Goal: Task Accomplishment & Management: Manage account settings

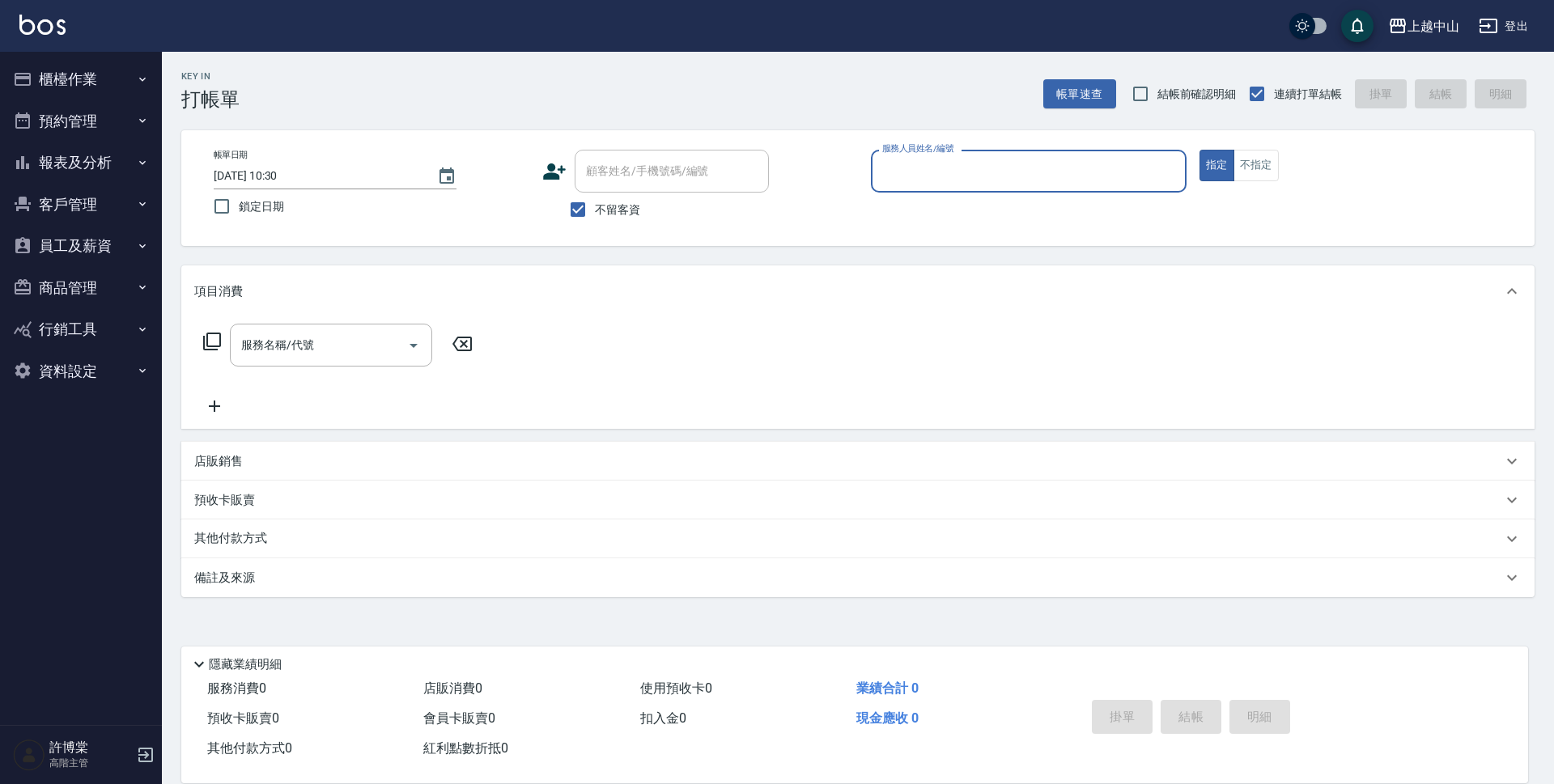
click at [95, 171] on button "報表及分析" at bounding box center [81, 162] width 149 height 42
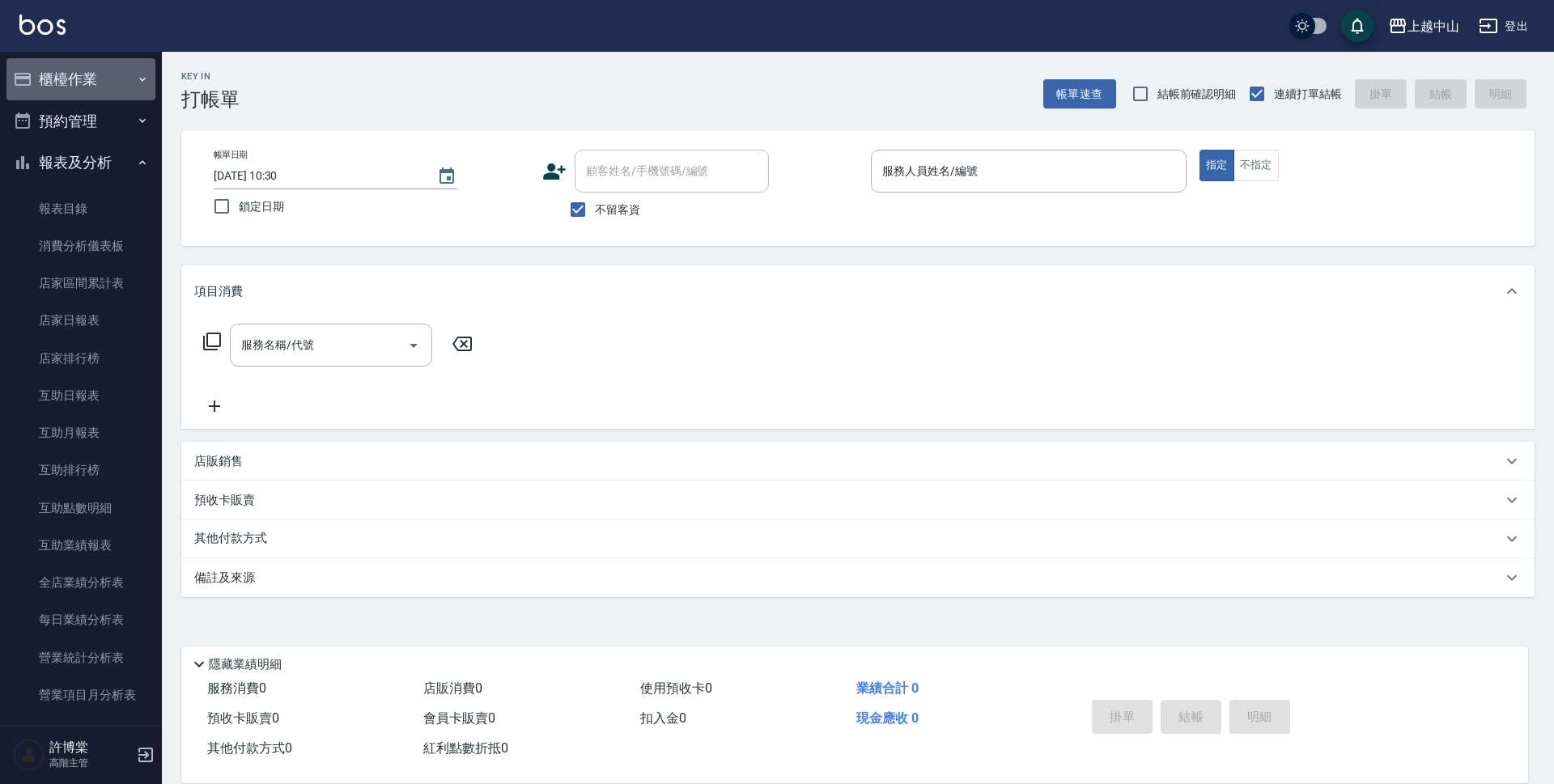
click at [99, 77] on button "櫃檯作業" at bounding box center [81, 78] width 149 height 42
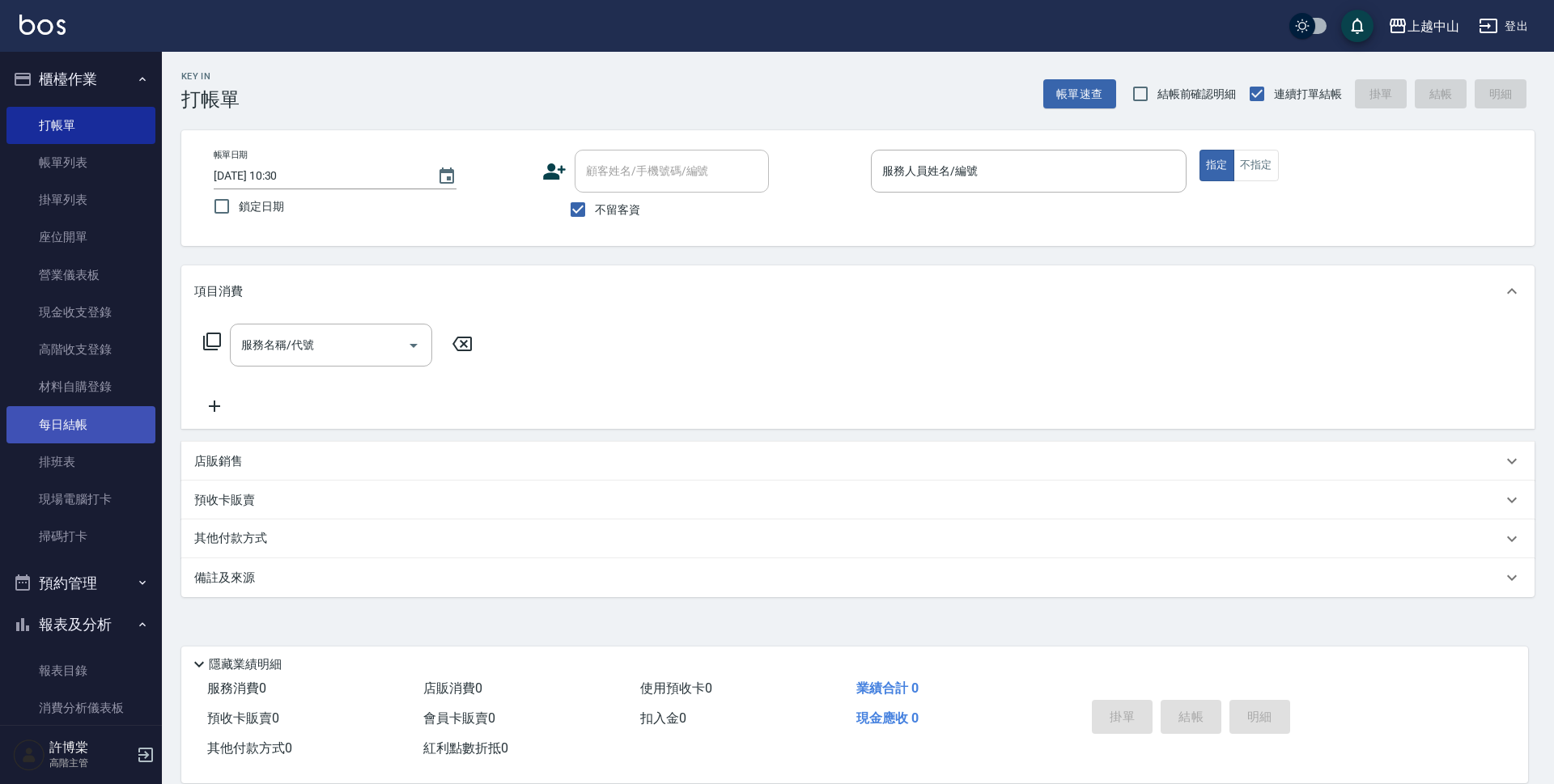
click at [78, 429] on link "每日結帳" at bounding box center [81, 425] width 149 height 37
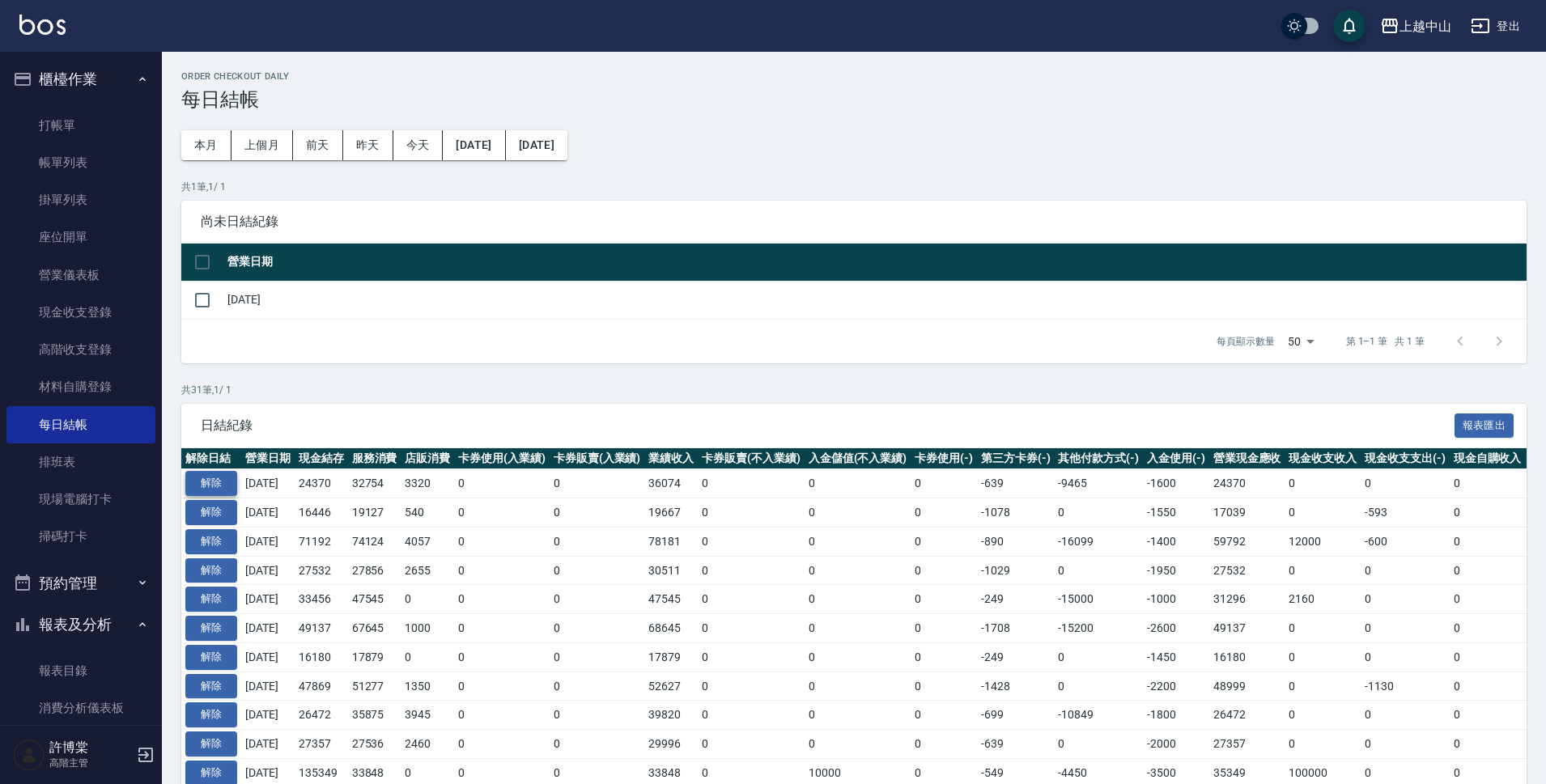
click at [224, 485] on button "解除" at bounding box center [211, 483] width 52 height 25
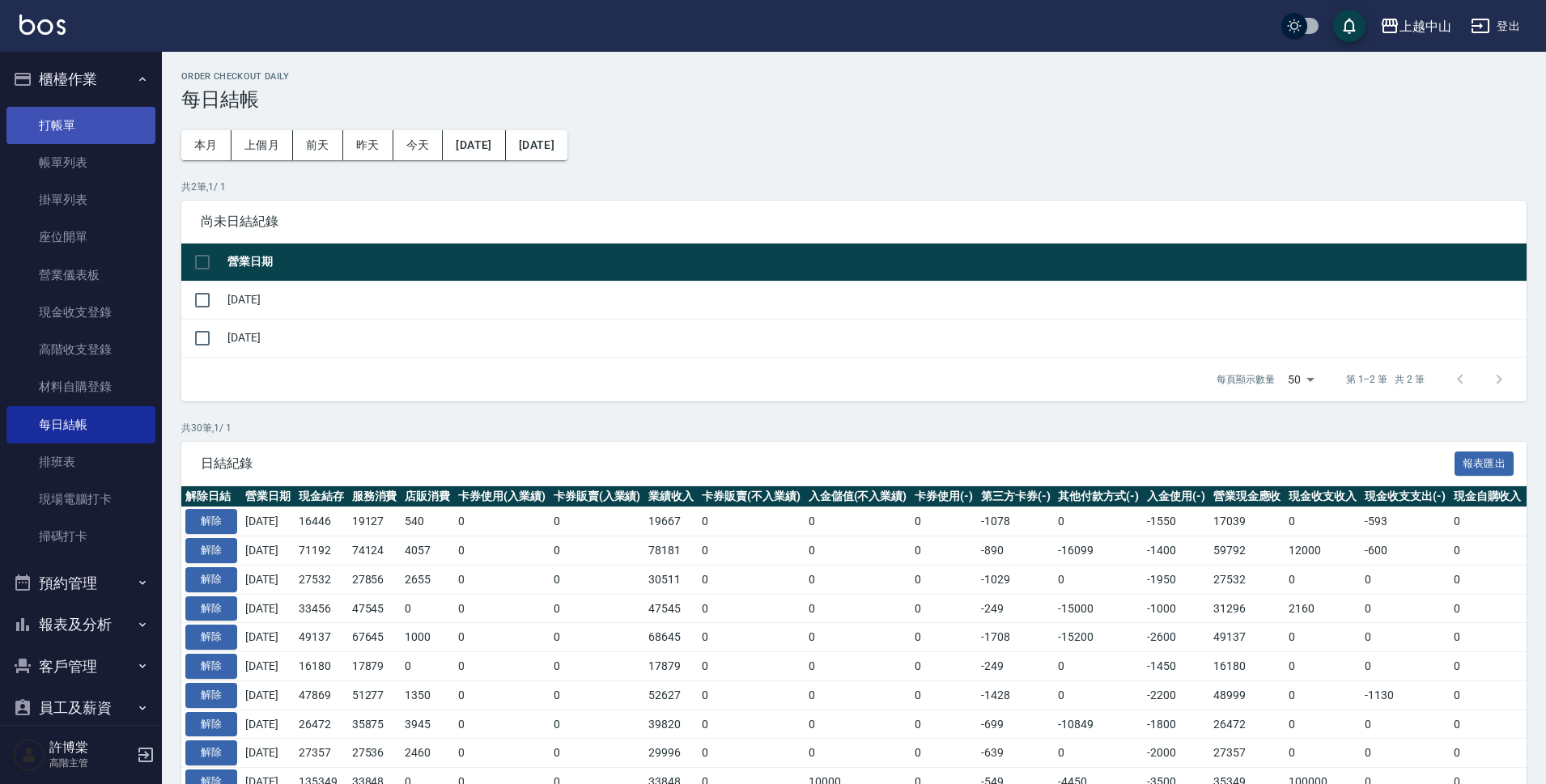
click at [82, 123] on link "打帳單" at bounding box center [81, 125] width 149 height 37
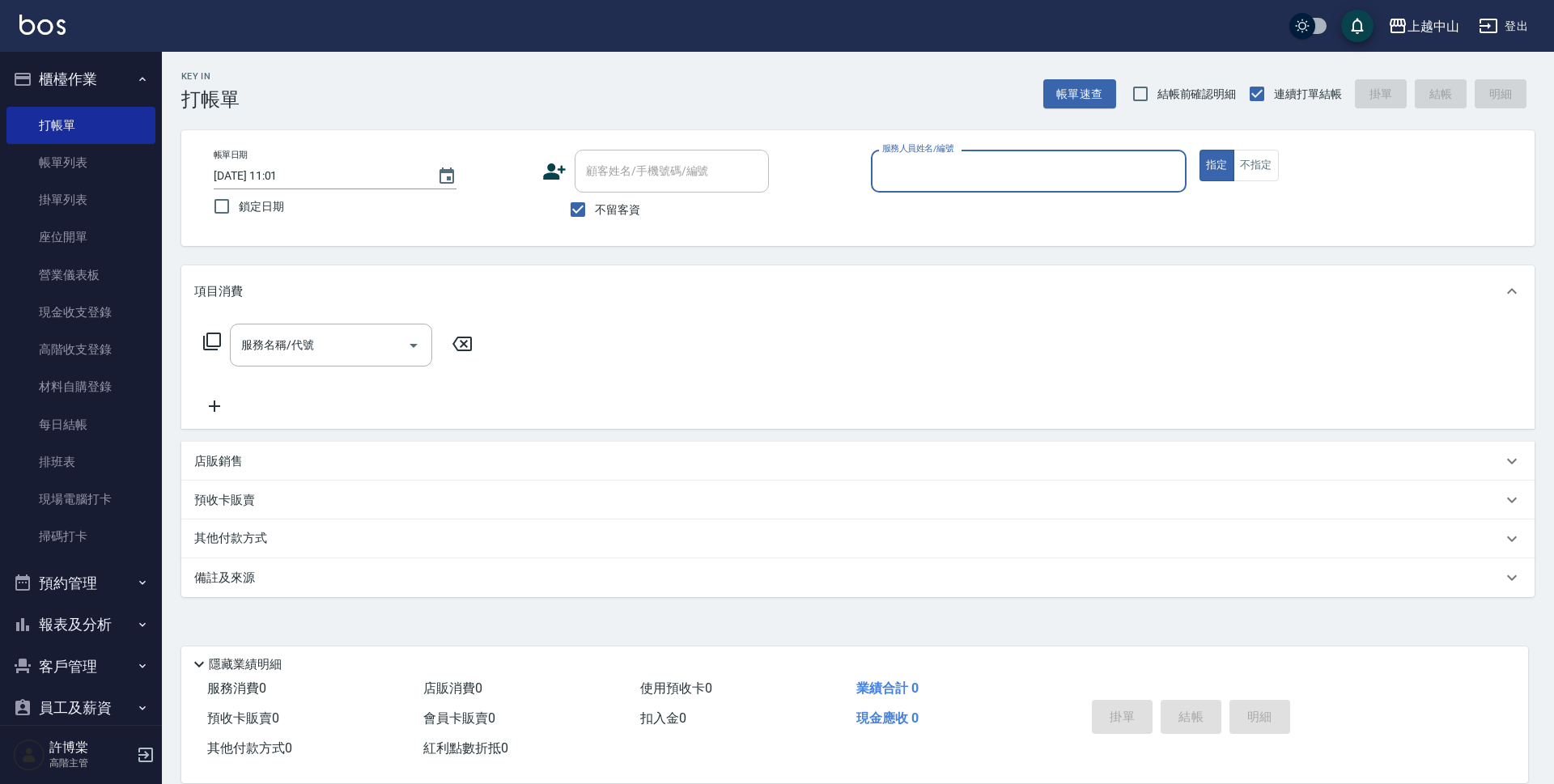
click at [1061, 161] on input "服務人員姓名/編號" at bounding box center [1029, 170] width 301 height 28
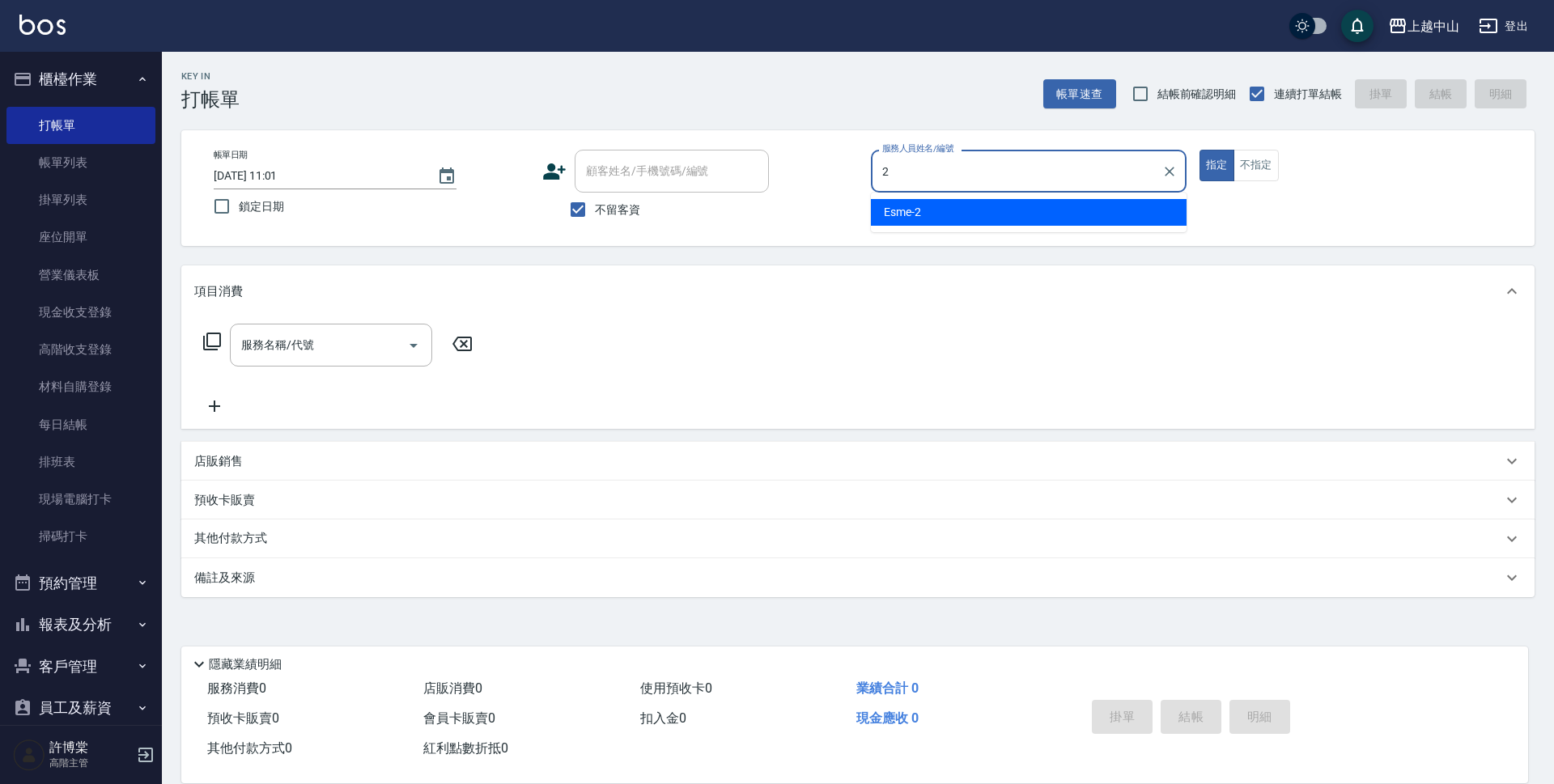
type input "Esme-2"
type button "true"
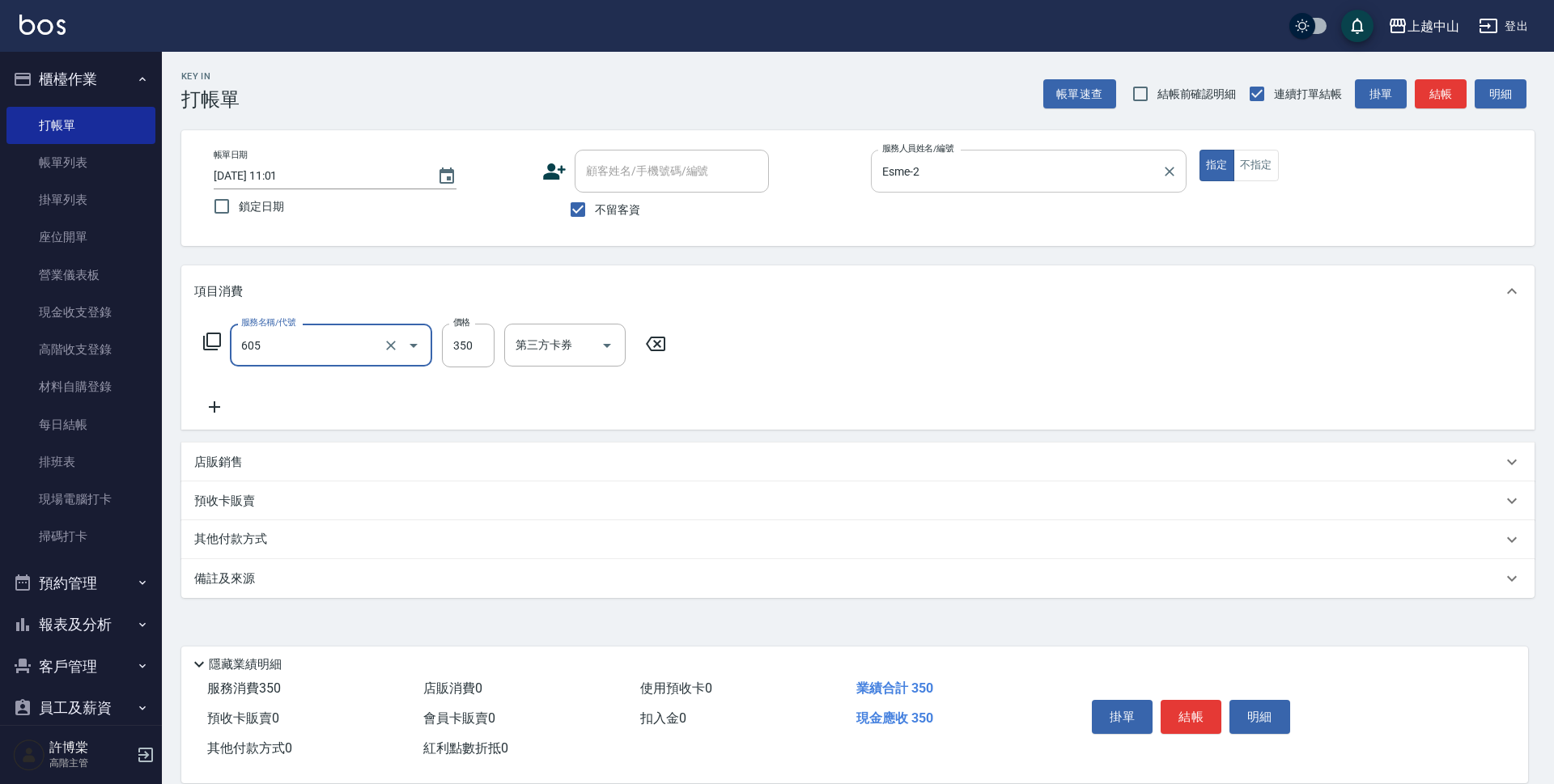
type input "洗髮 (女)(605)"
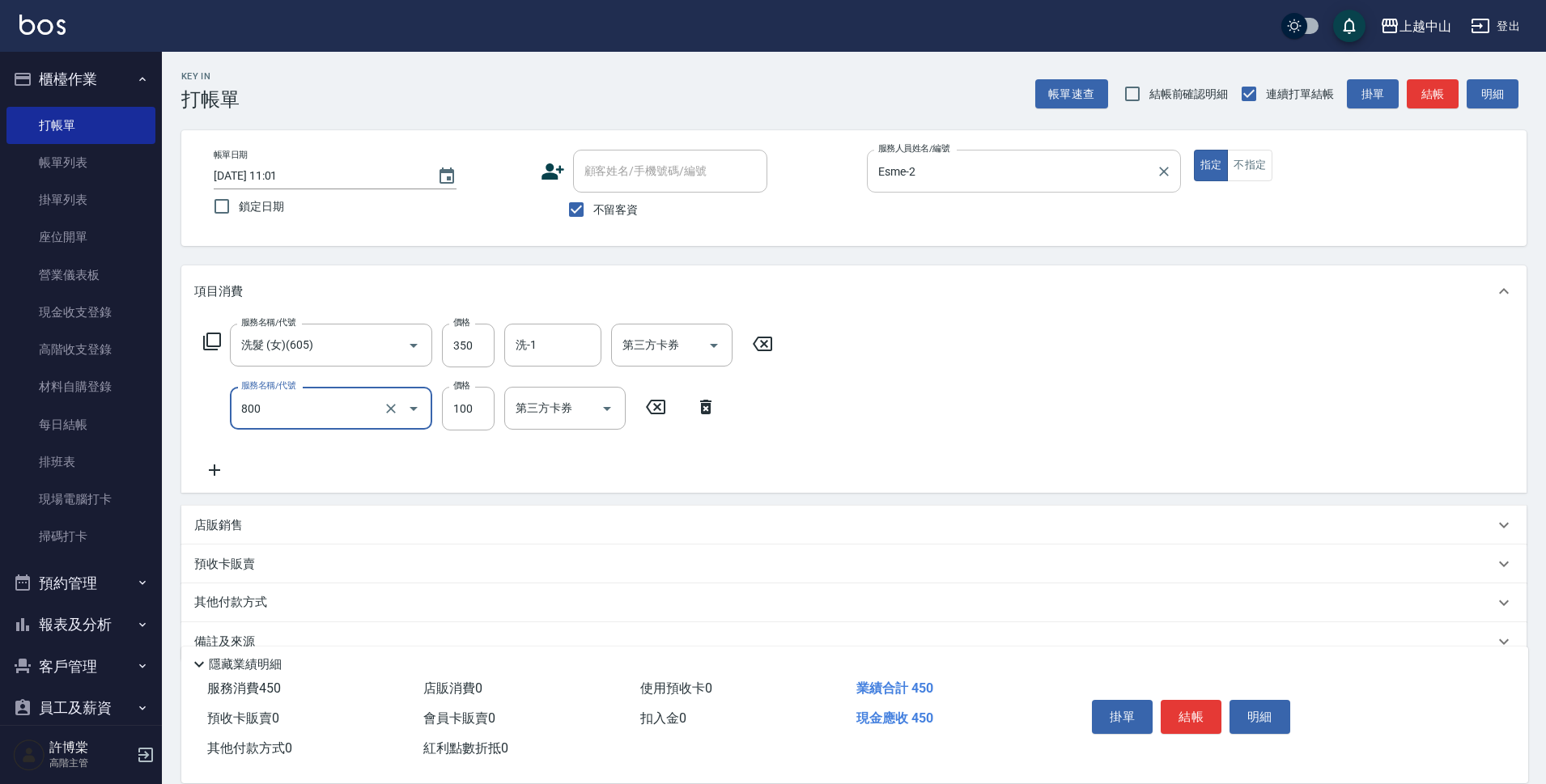
type input "梳髮(800)"
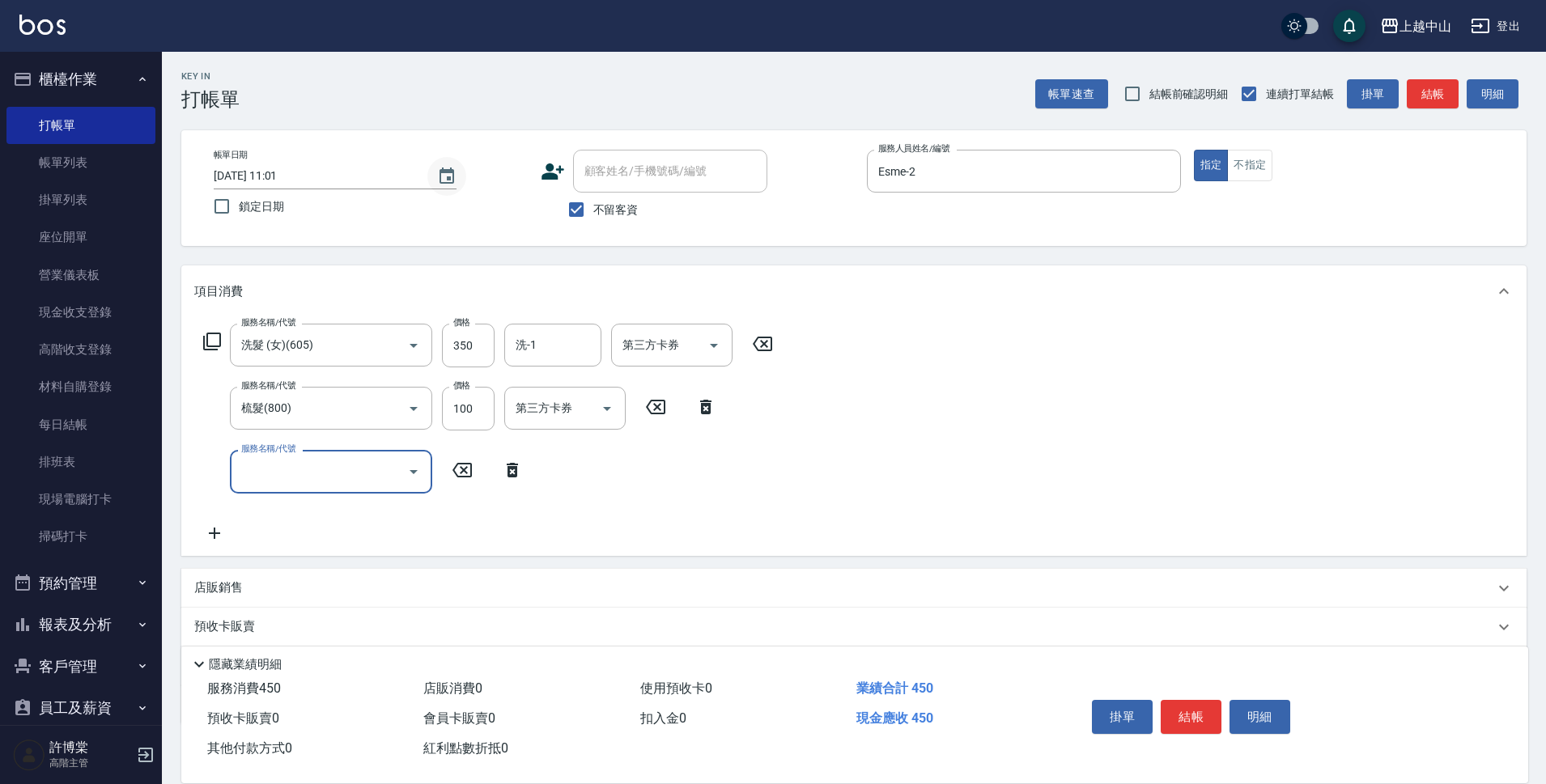
click at [453, 177] on icon "Choose date, selected date is 2025-08-12" at bounding box center [446, 175] width 14 height 16
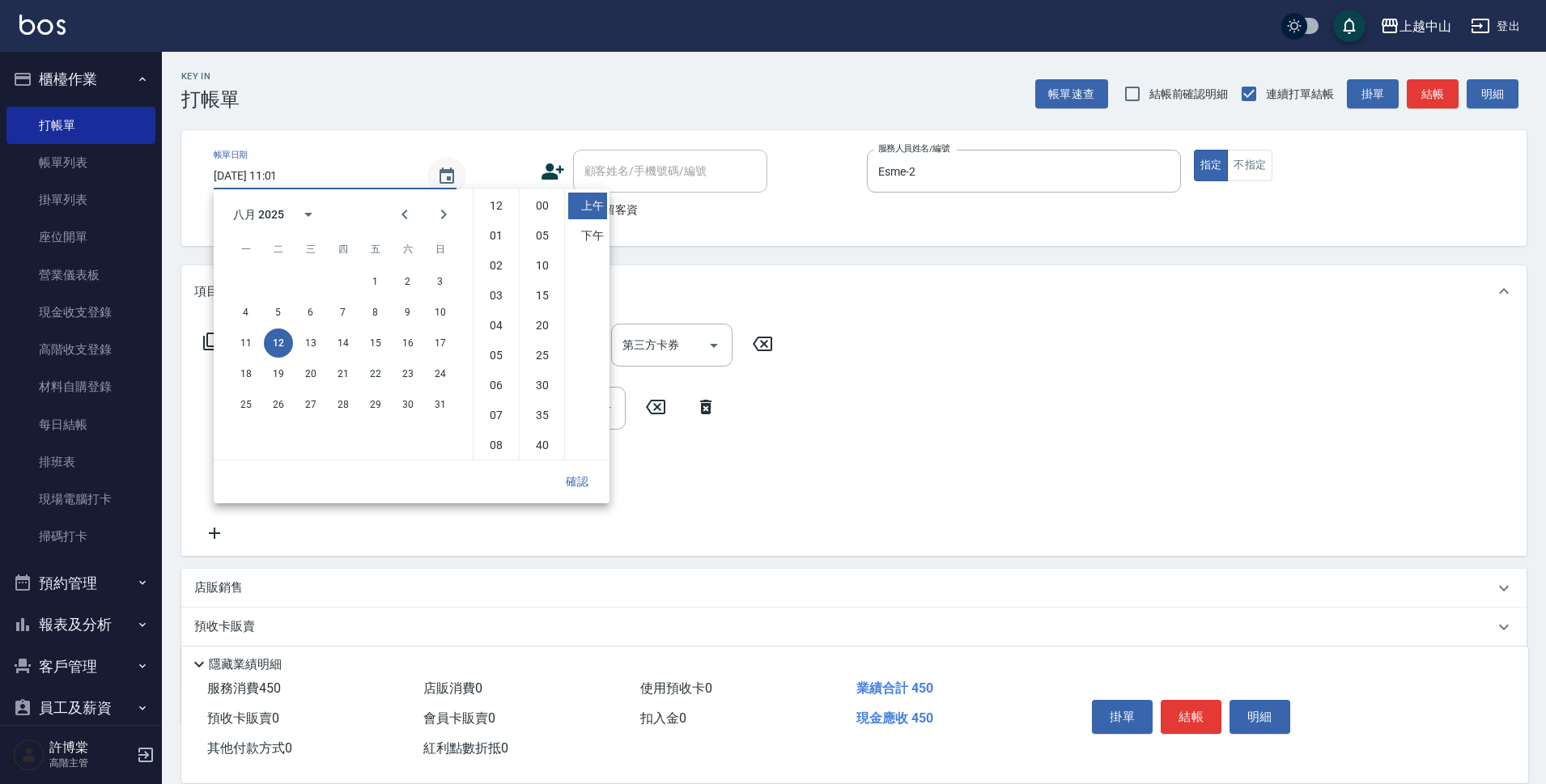
scroll to position [90, 0]
click at [243, 344] on button "11" at bounding box center [246, 343] width 29 height 29
type input "2025/08/11 11:01"
click at [588, 484] on button "確認" at bounding box center [576, 482] width 52 height 30
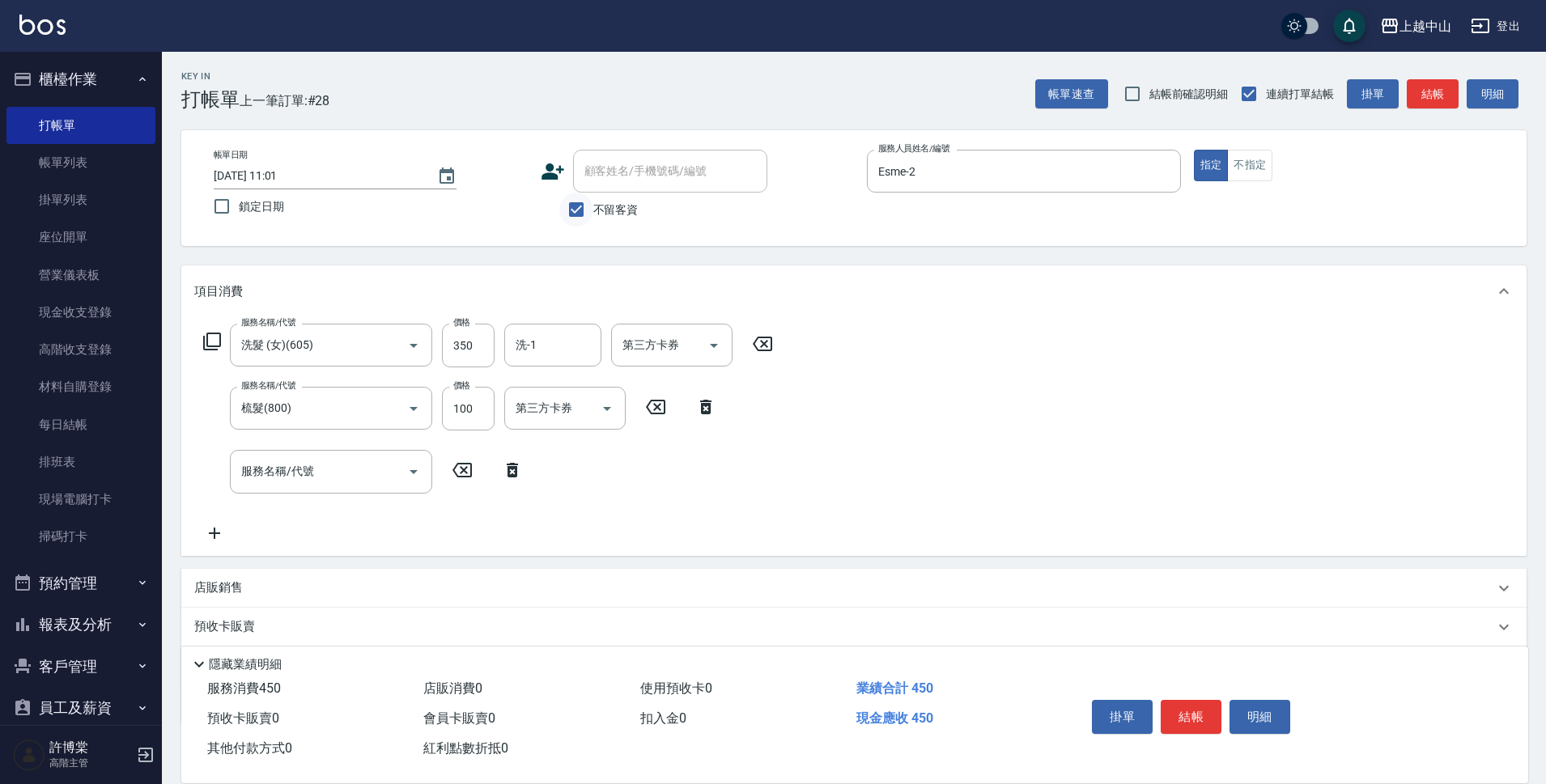
click at [588, 211] on input "不留客資" at bounding box center [576, 209] width 34 height 34
checkbox input "false"
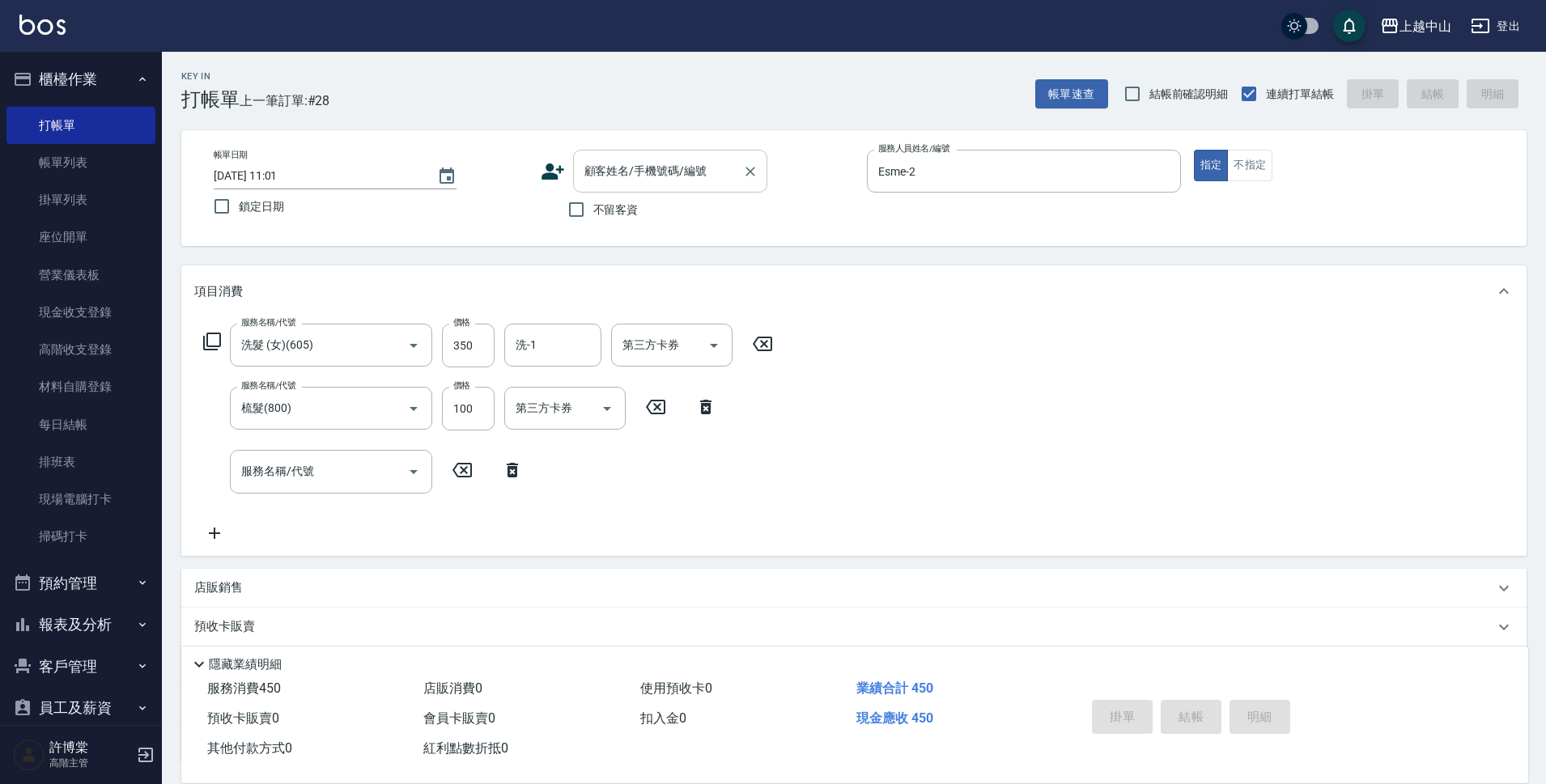
click at [594, 183] on input "顧客姓名/手機號碼/編號" at bounding box center [658, 170] width 156 height 28
type input "t"
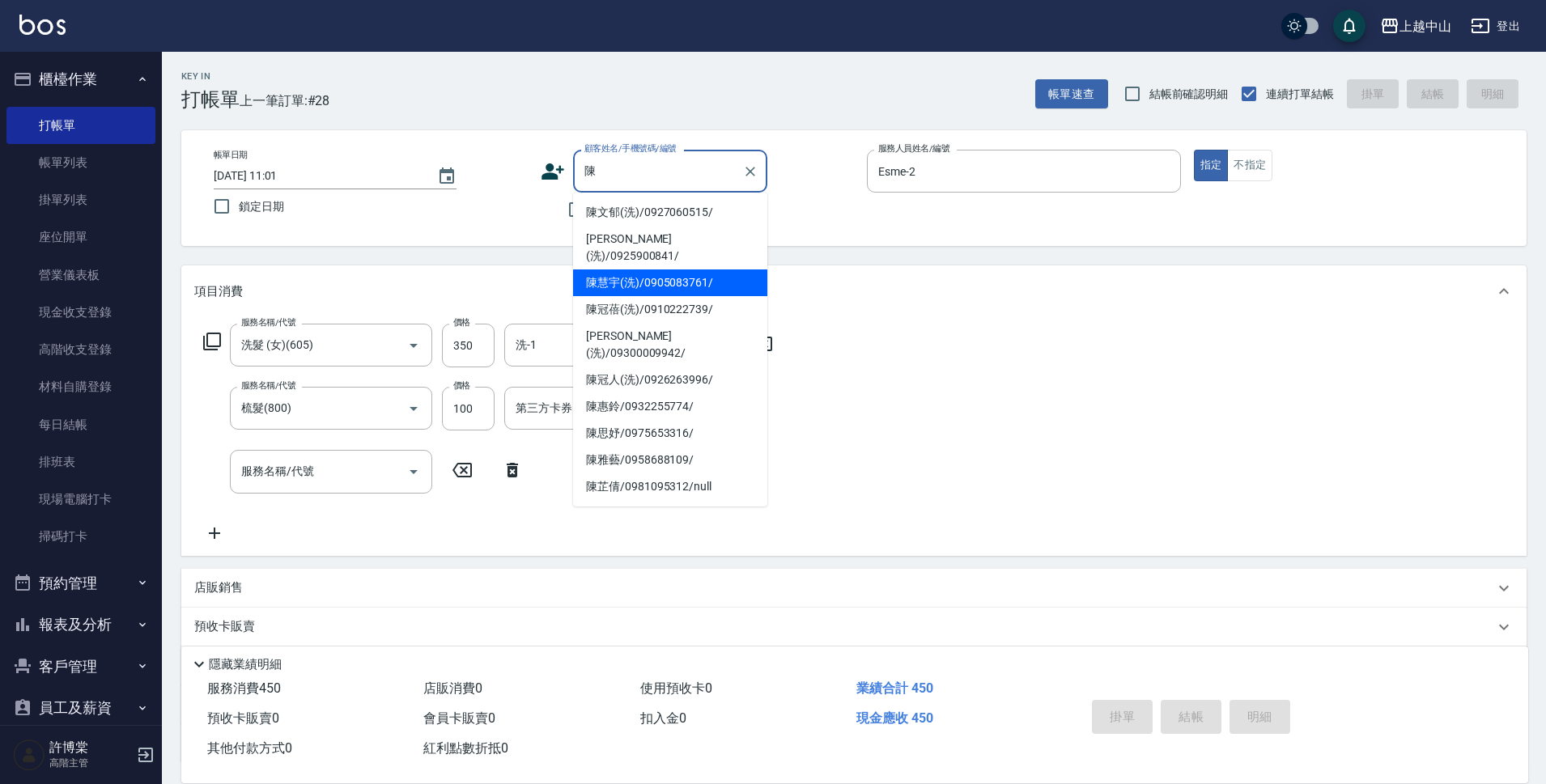
click at [644, 271] on li "陳慧宇(洗)/0905083761/" at bounding box center [670, 283] width 194 height 26
type input "陳慧宇(洗)/0905083761/"
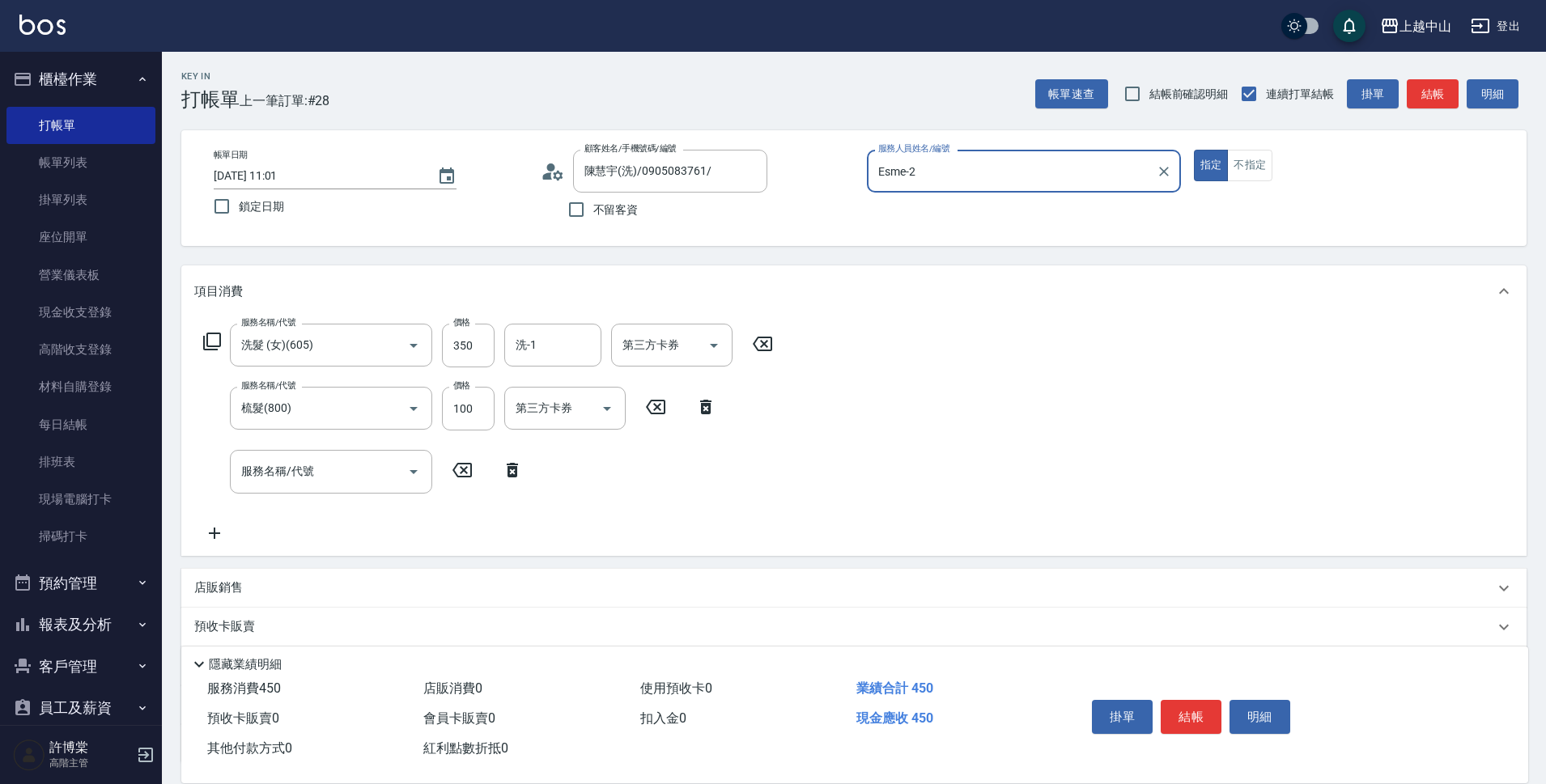
scroll to position [134, 0]
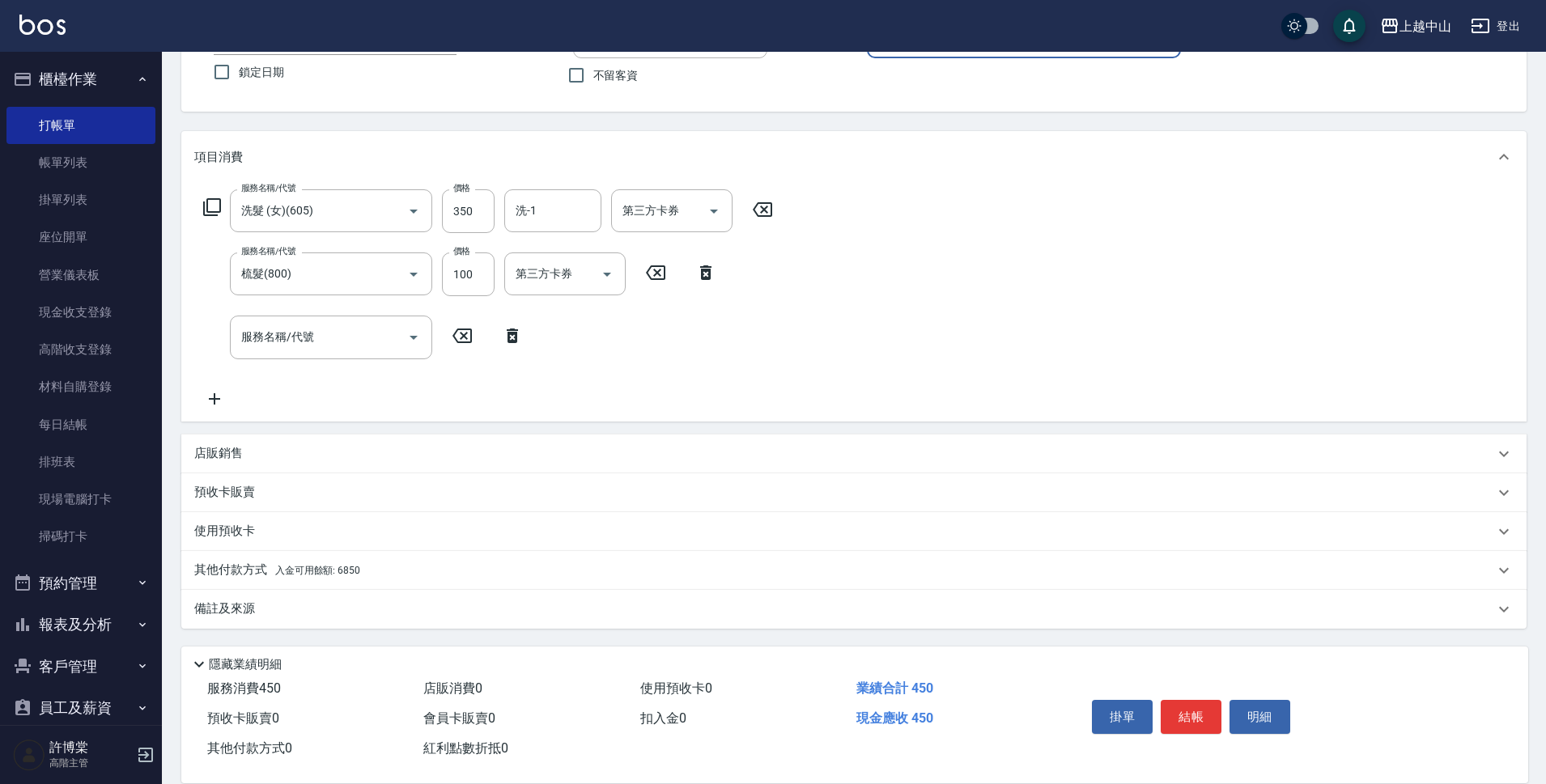
click at [346, 570] on span "入金可用餘額: 6850" at bounding box center [318, 570] width 85 height 11
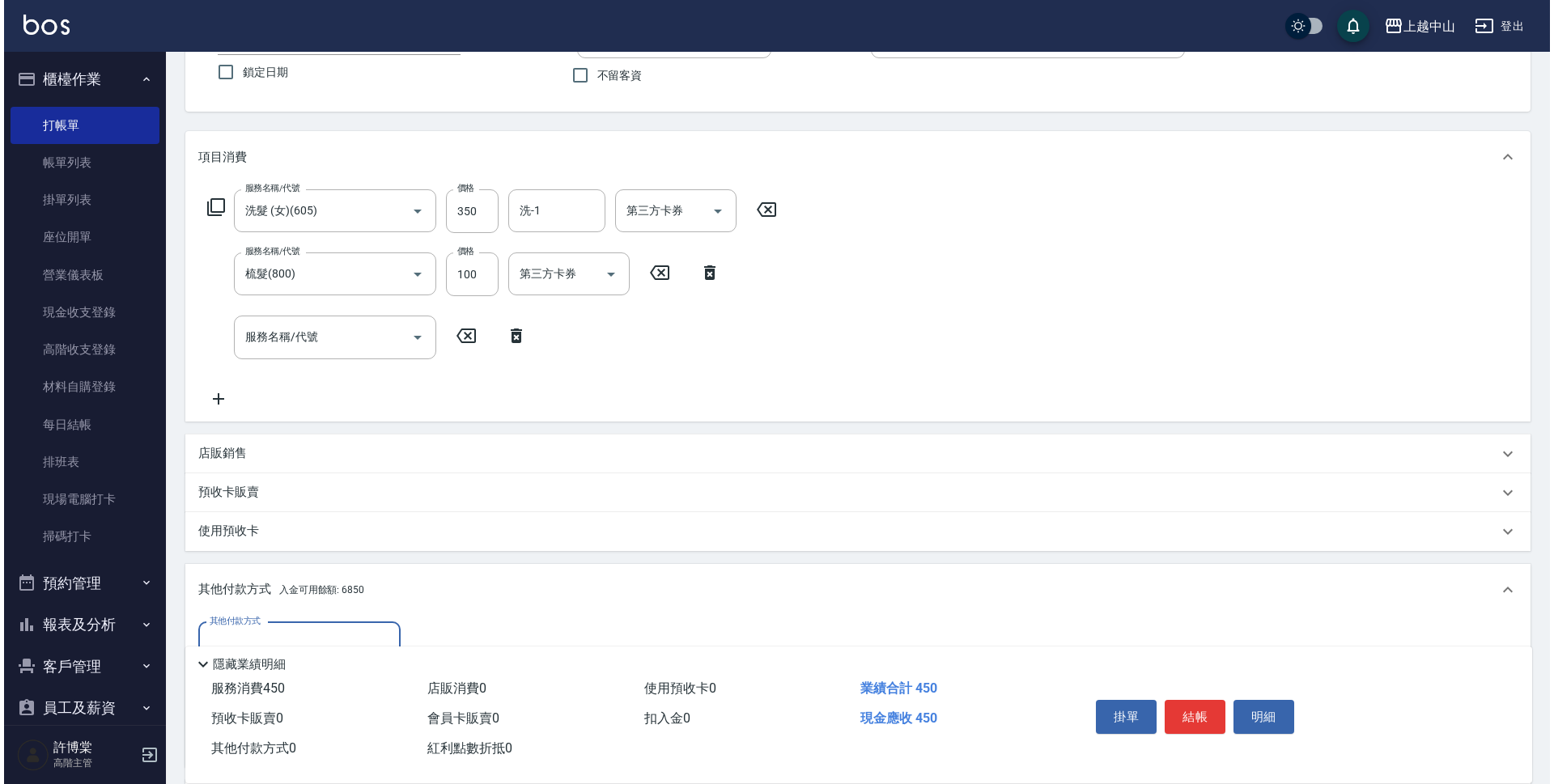
scroll to position [324, 0]
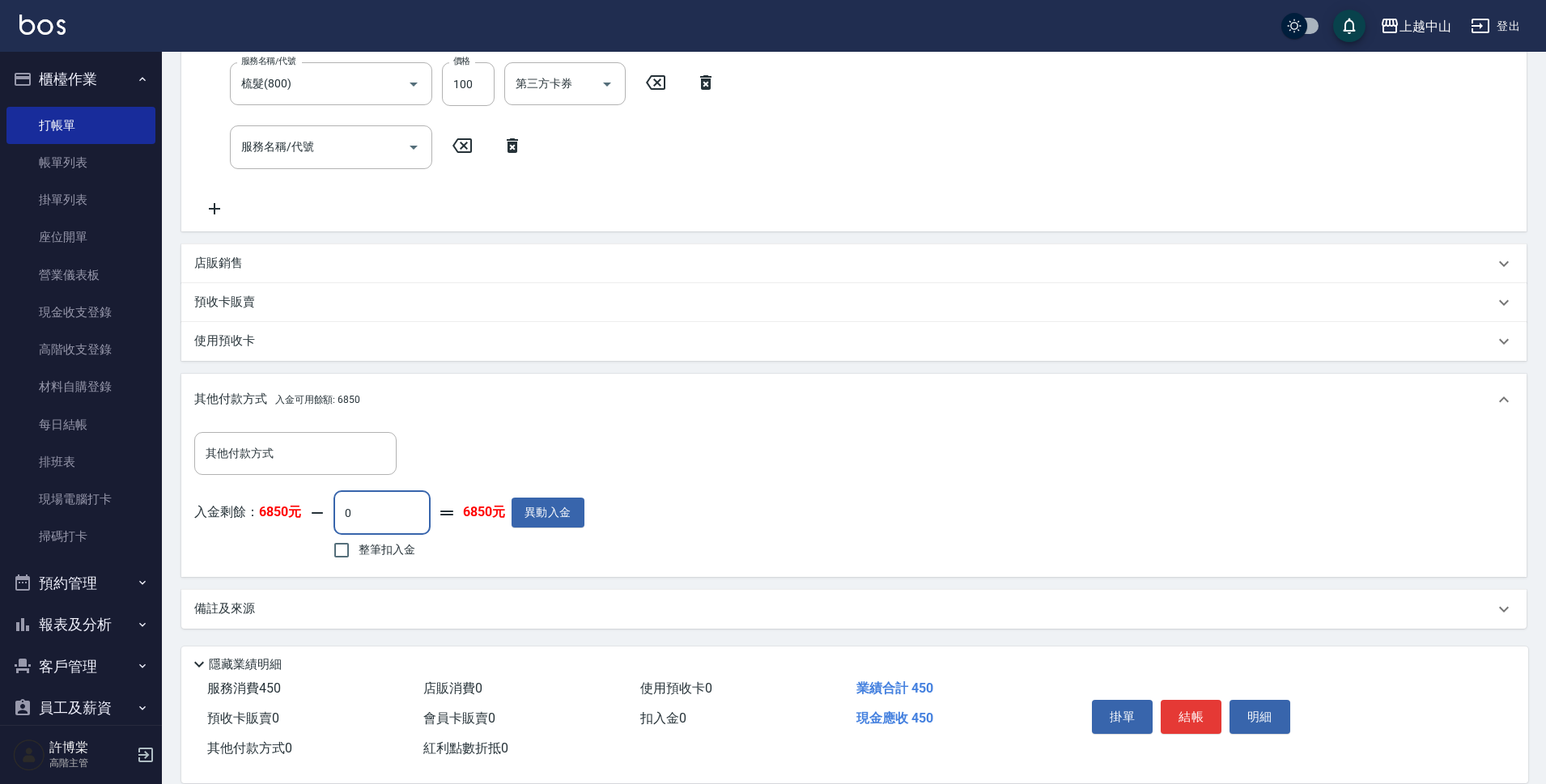
click at [368, 521] on input "0" at bounding box center [382, 512] width 97 height 43
click at [364, 520] on input "0" at bounding box center [382, 512] width 97 height 43
type input "350"
click at [1270, 704] on button "明細" at bounding box center [1259, 717] width 60 height 34
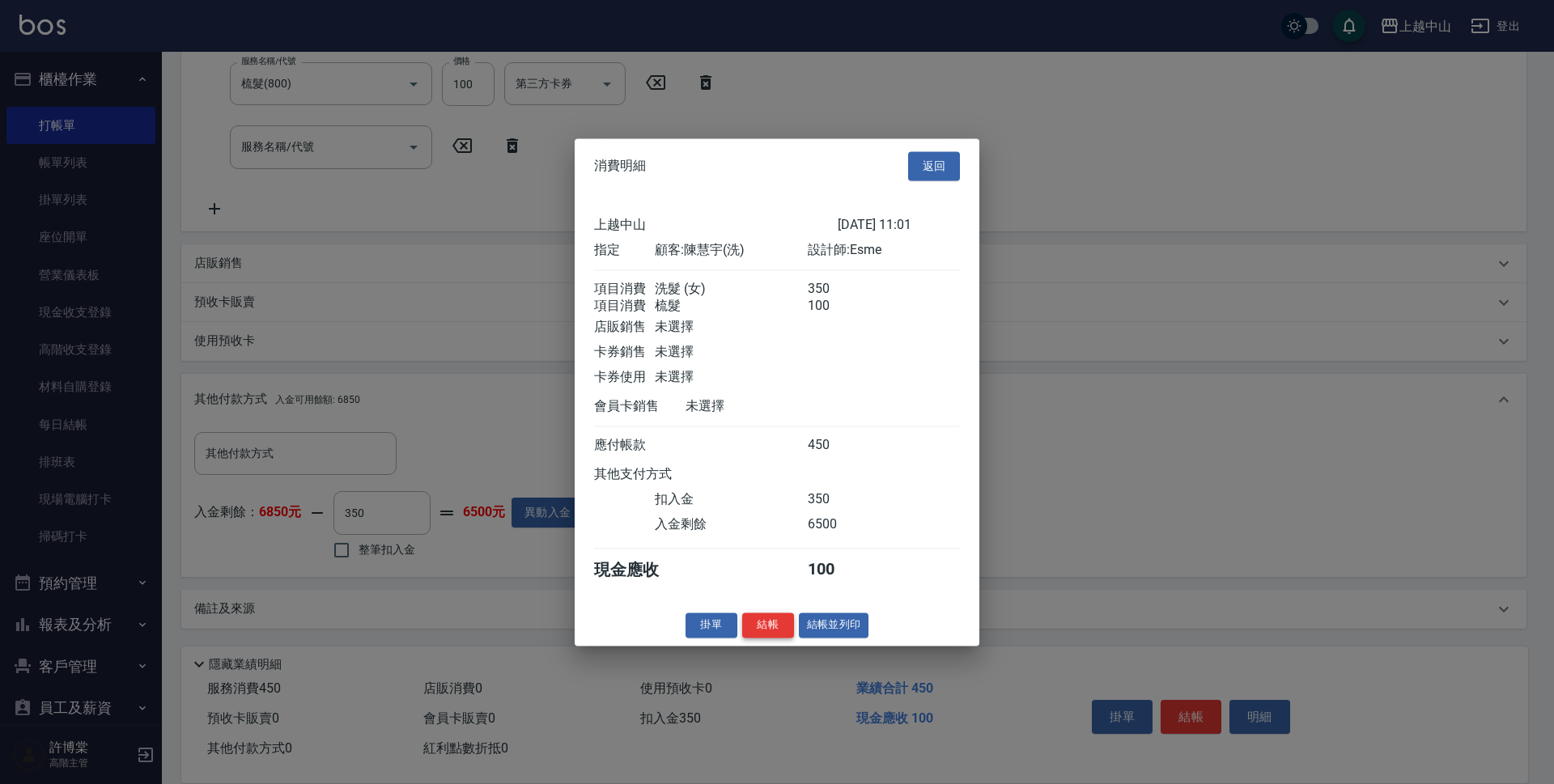
click at [761, 635] on button "結帳" at bounding box center [768, 625] width 52 height 25
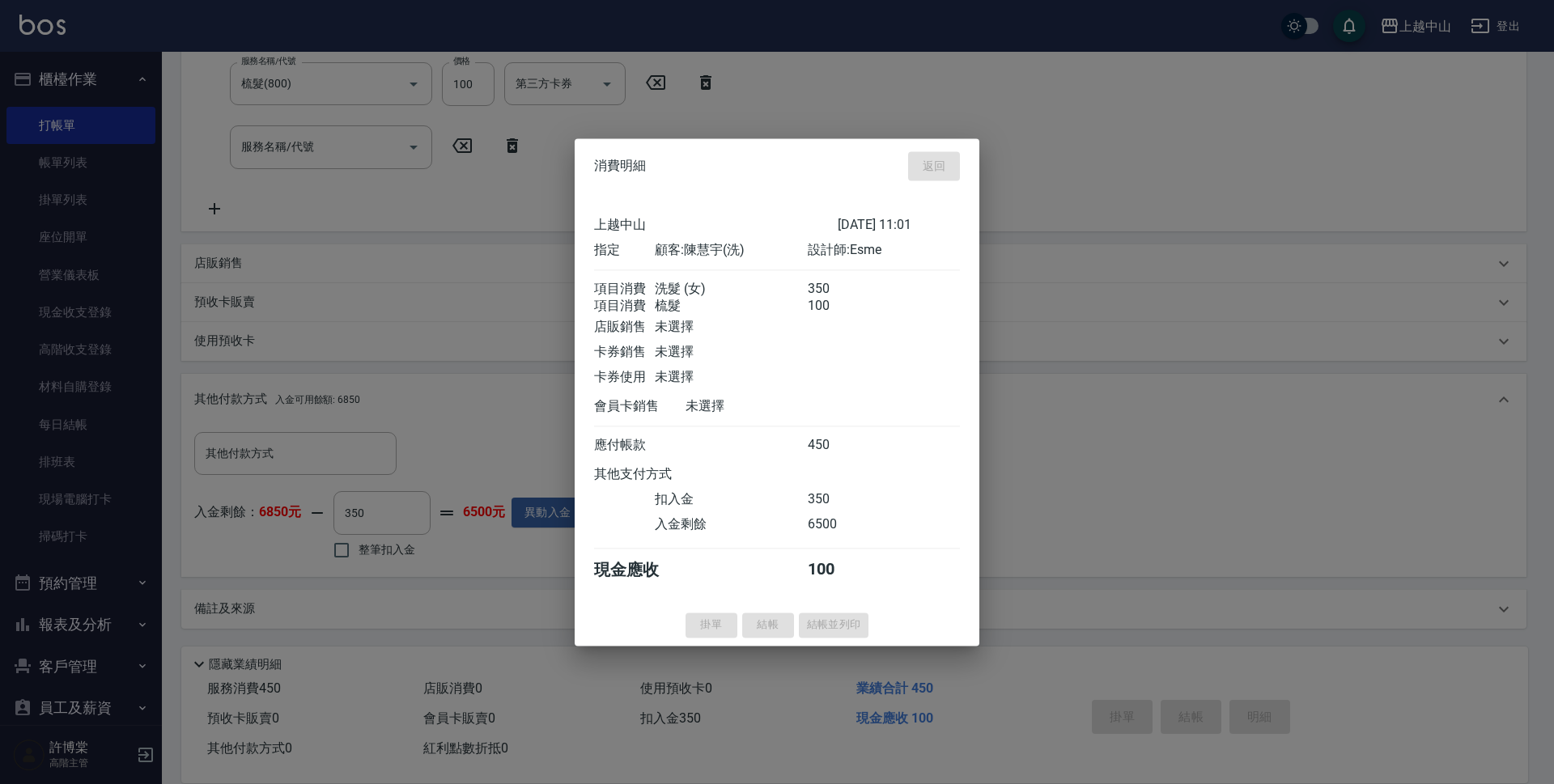
type input "2025/08/12 11:02"
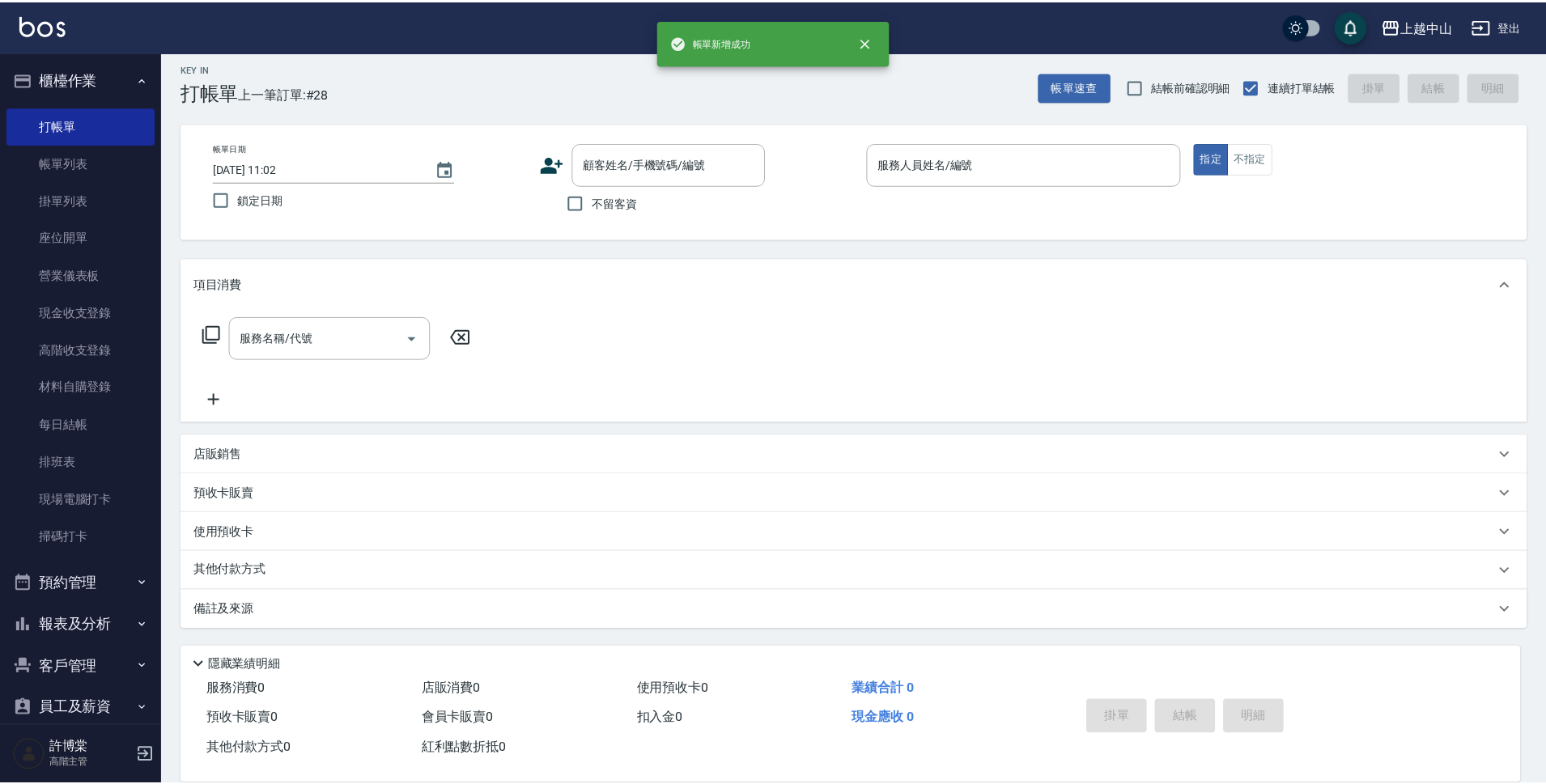
scroll to position [0, 0]
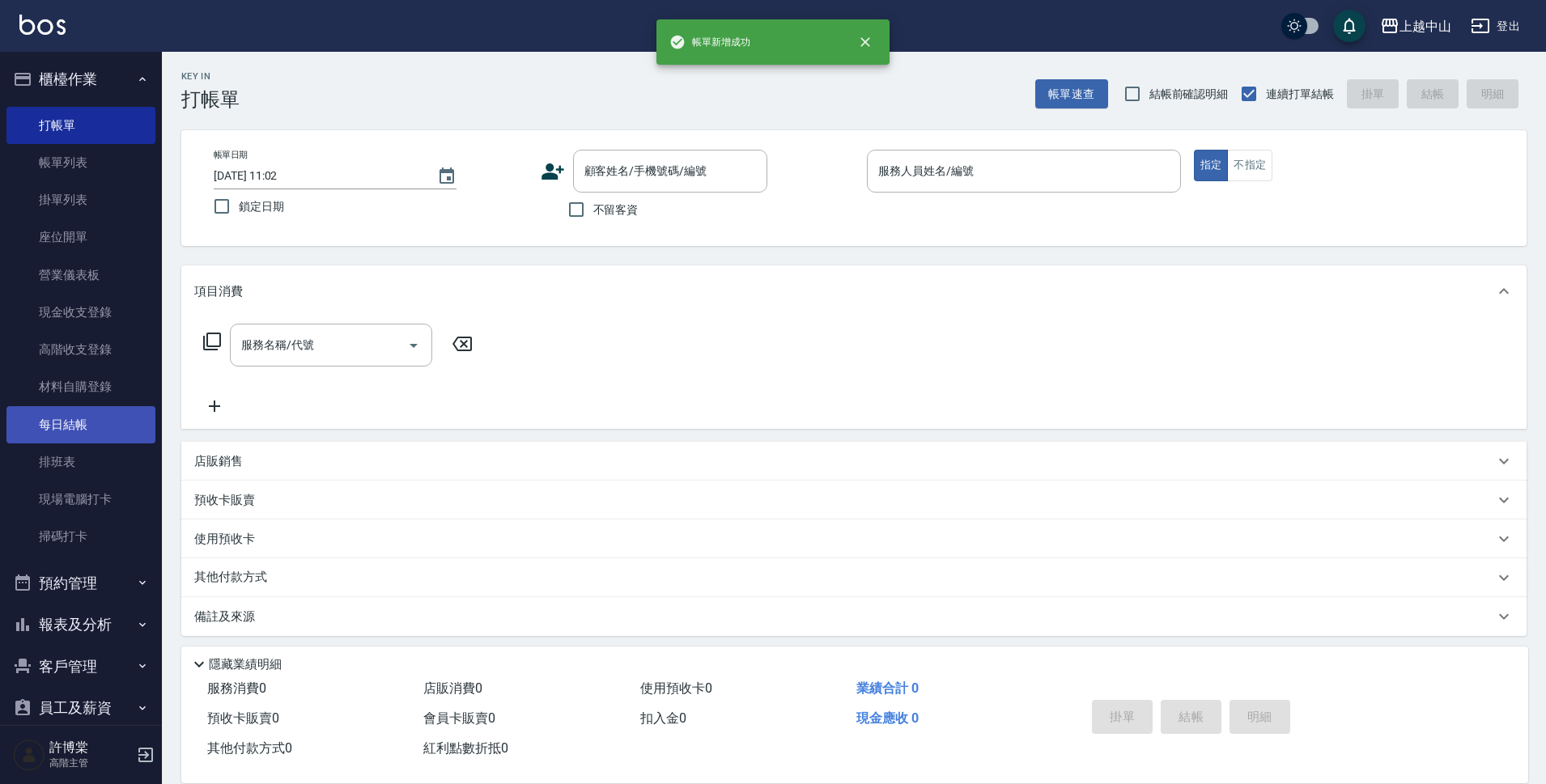
click at [79, 417] on link "每日結帳" at bounding box center [81, 425] width 149 height 37
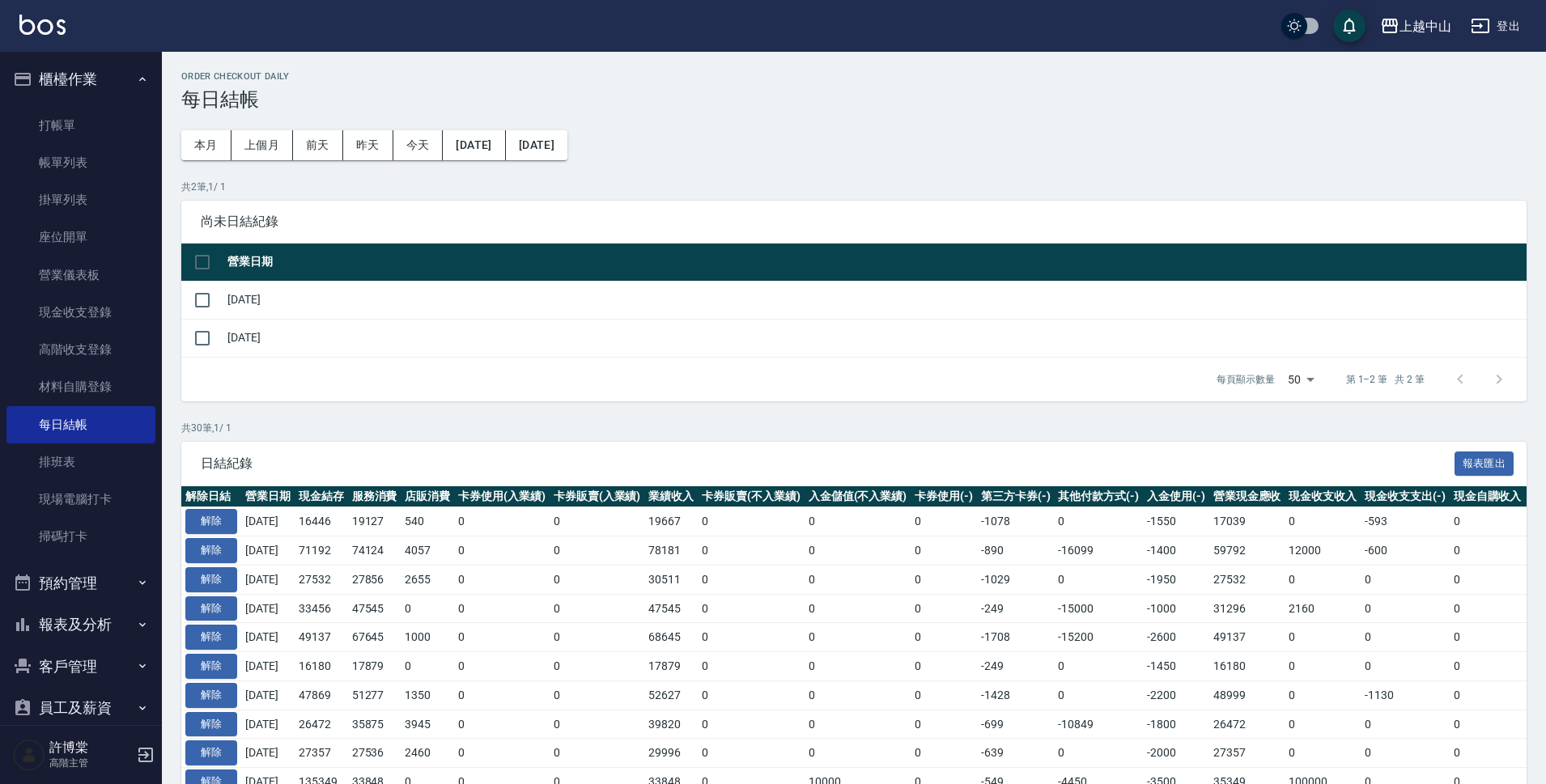
click at [180, 294] on div "Order checkout daily 每日結帳 本月 上個月 前天 昨天 今天 2025/07/12 2025/08/12 共 2 筆, 1 / 1 尚未…" at bounding box center [854, 756] width 1384 height 1408
click at [203, 296] on input "checkbox" at bounding box center [203, 300] width 34 height 34
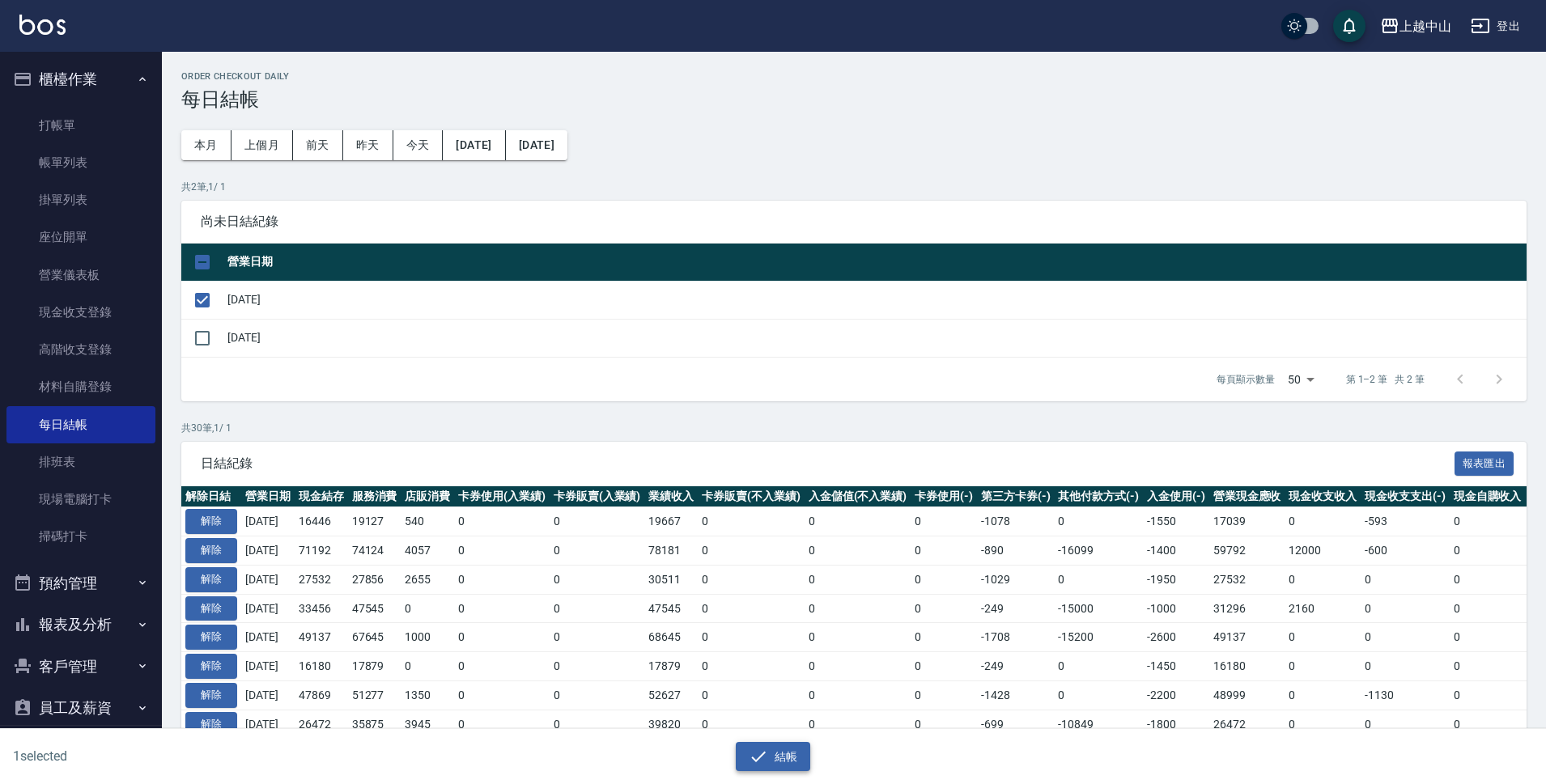
click at [754, 761] on icon "button" at bounding box center [758, 756] width 14 height 10
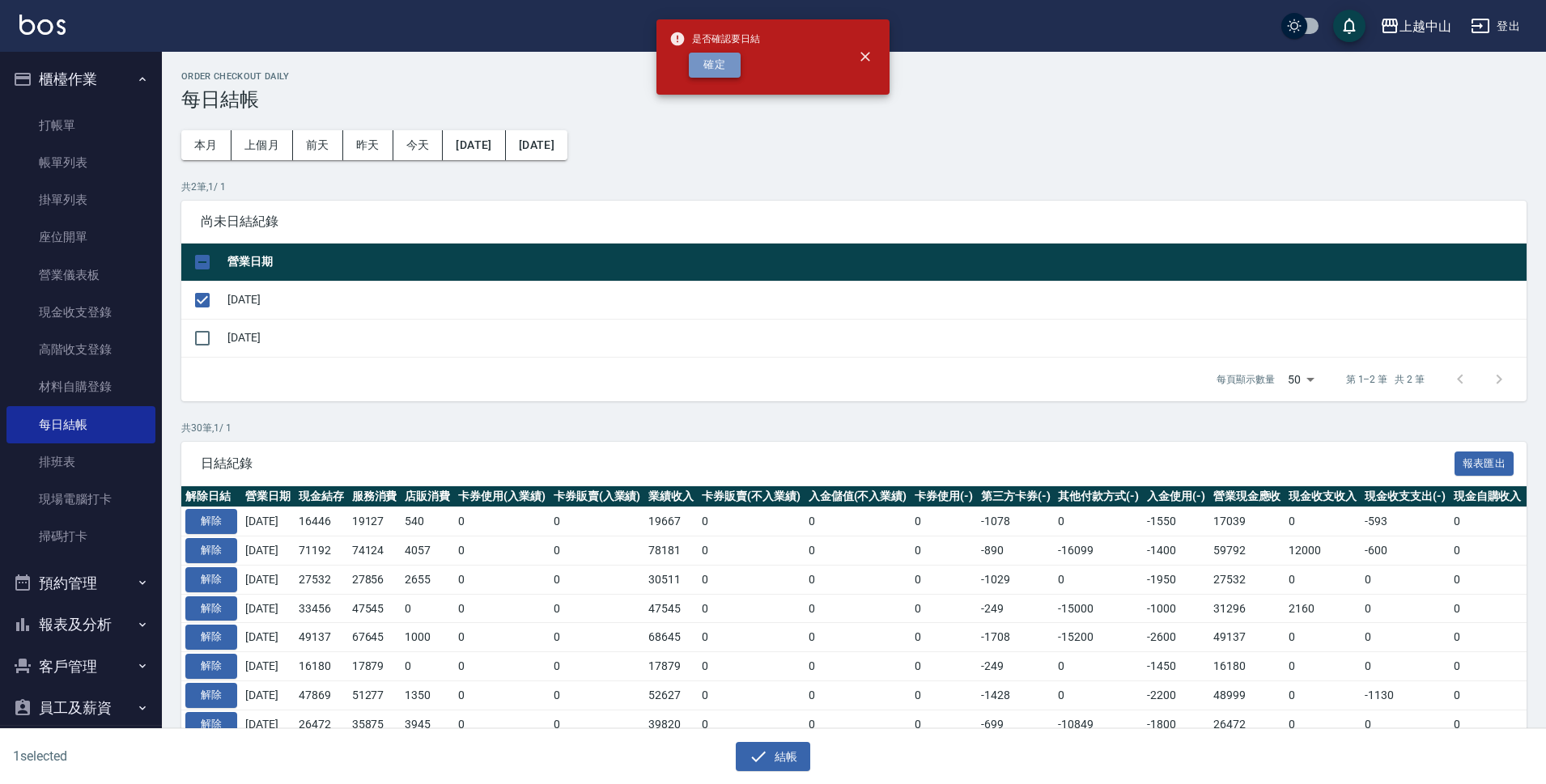
click at [723, 72] on button "確定" at bounding box center [714, 65] width 52 height 25
checkbox input "false"
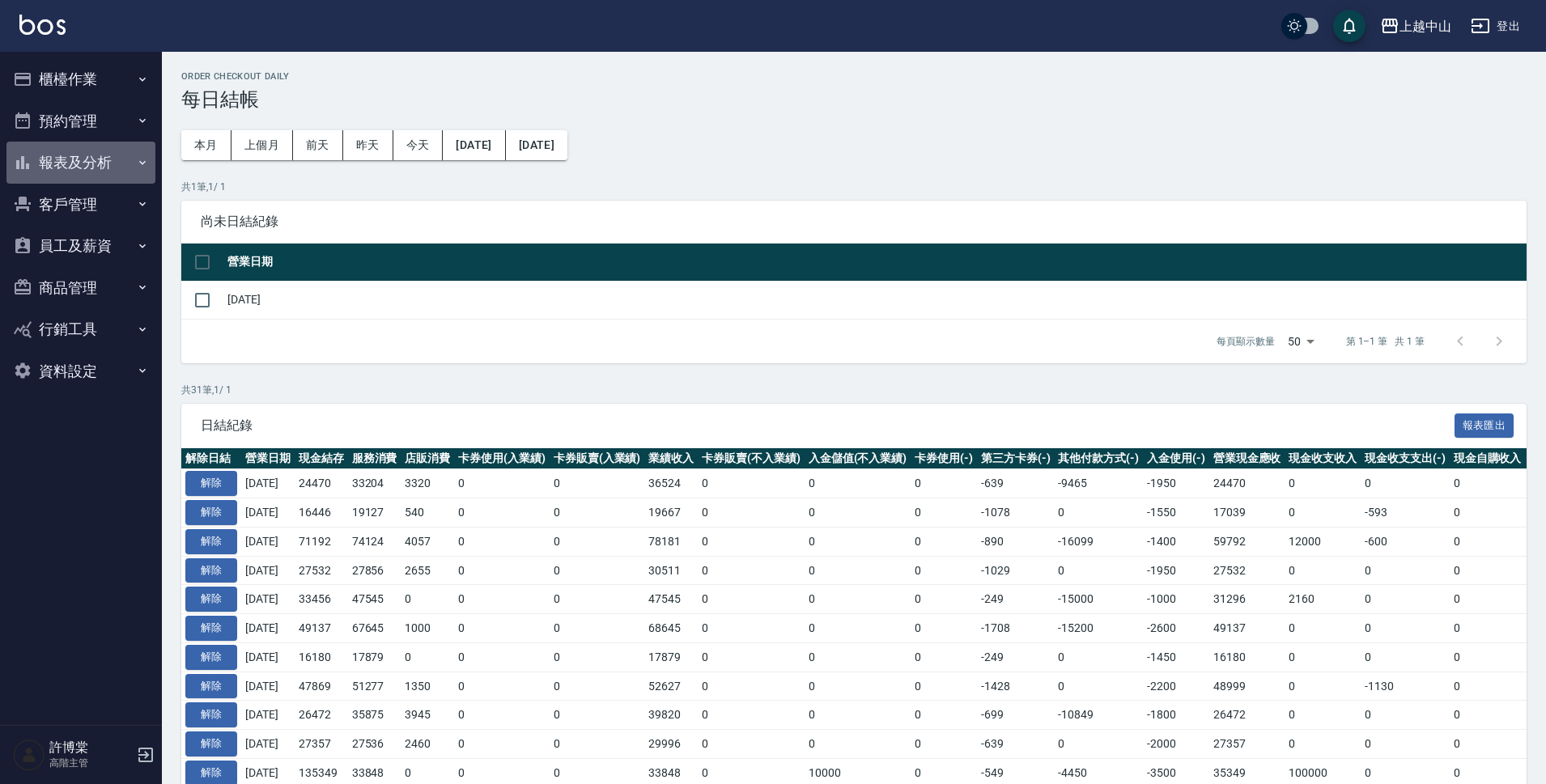
click at [100, 157] on button "報表及分析" at bounding box center [81, 162] width 149 height 42
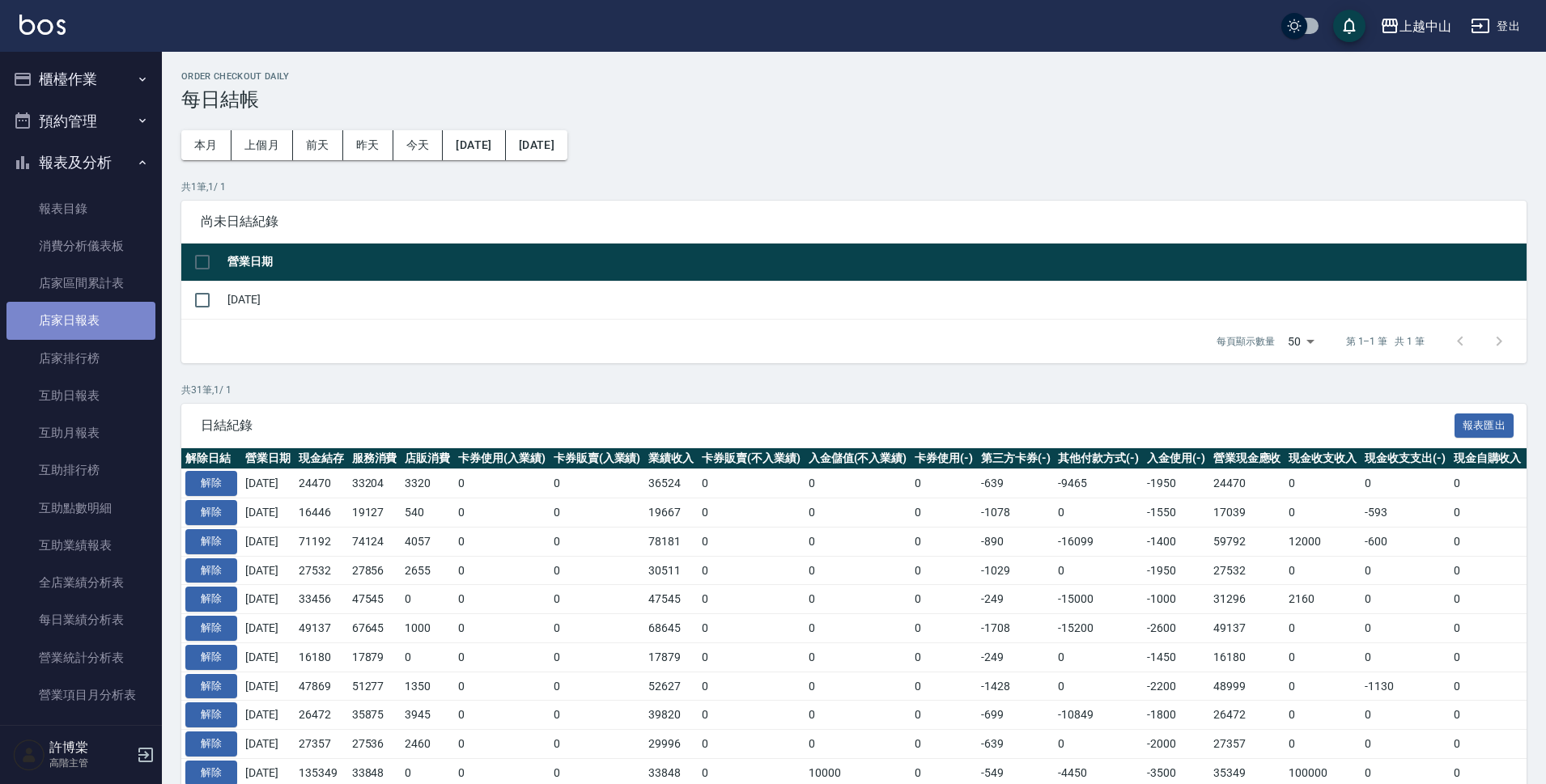
click at [101, 330] on link "店家日報表" at bounding box center [81, 321] width 149 height 37
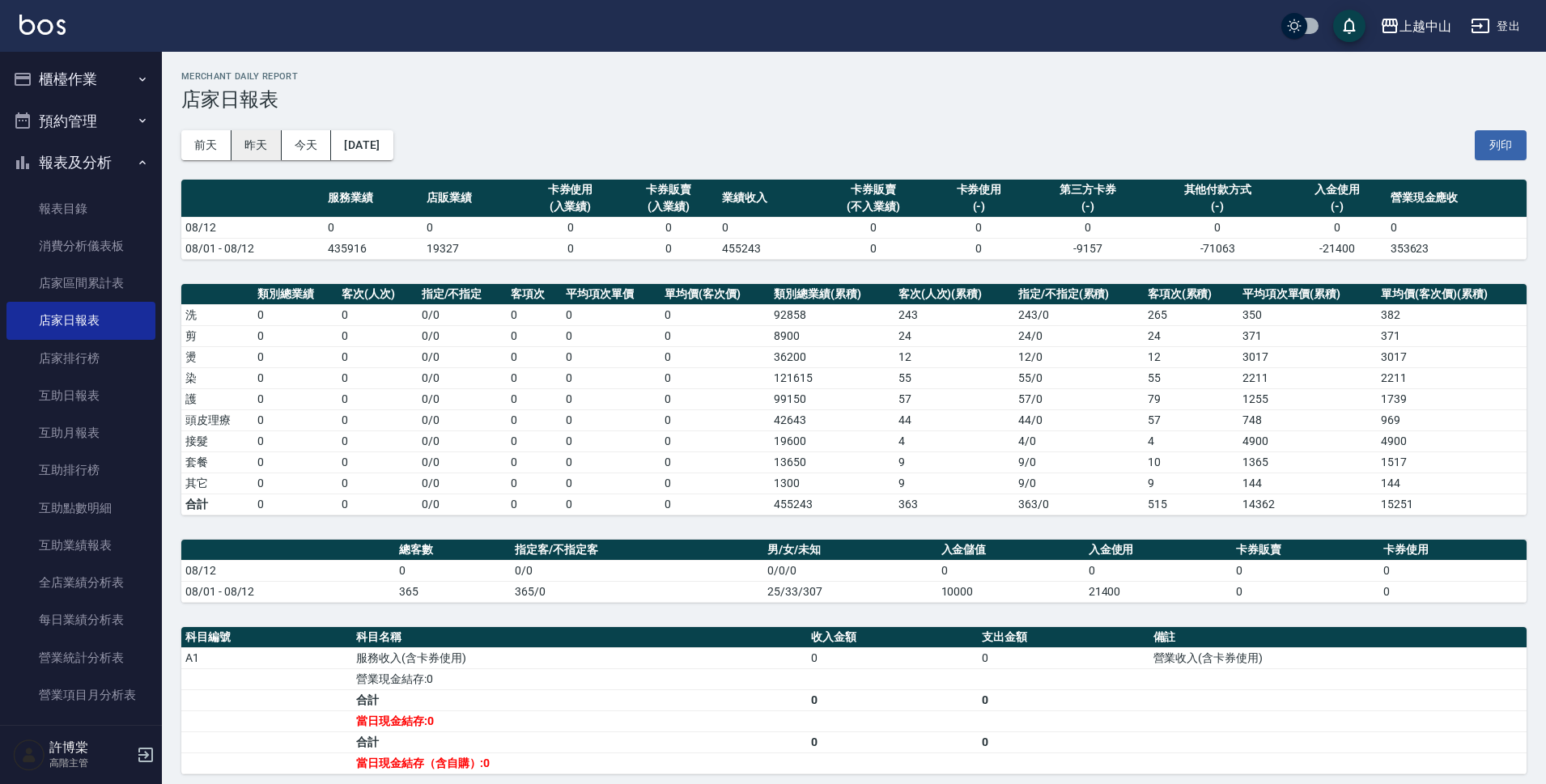
click at [249, 138] on button "昨天" at bounding box center [256, 145] width 50 height 30
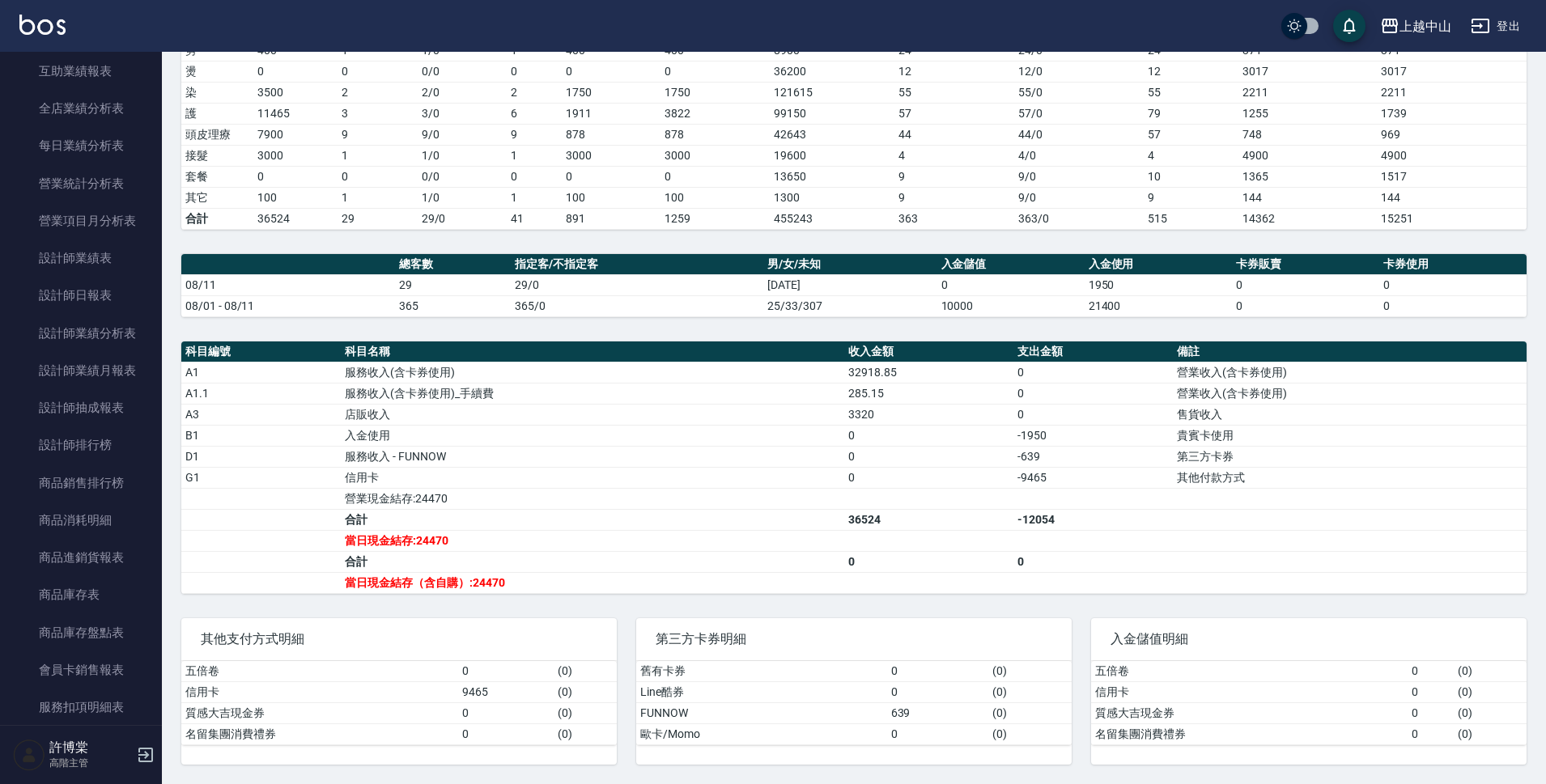
scroll to position [477, 0]
click at [49, 295] on link "設計師日報表" at bounding box center [81, 293] width 149 height 37
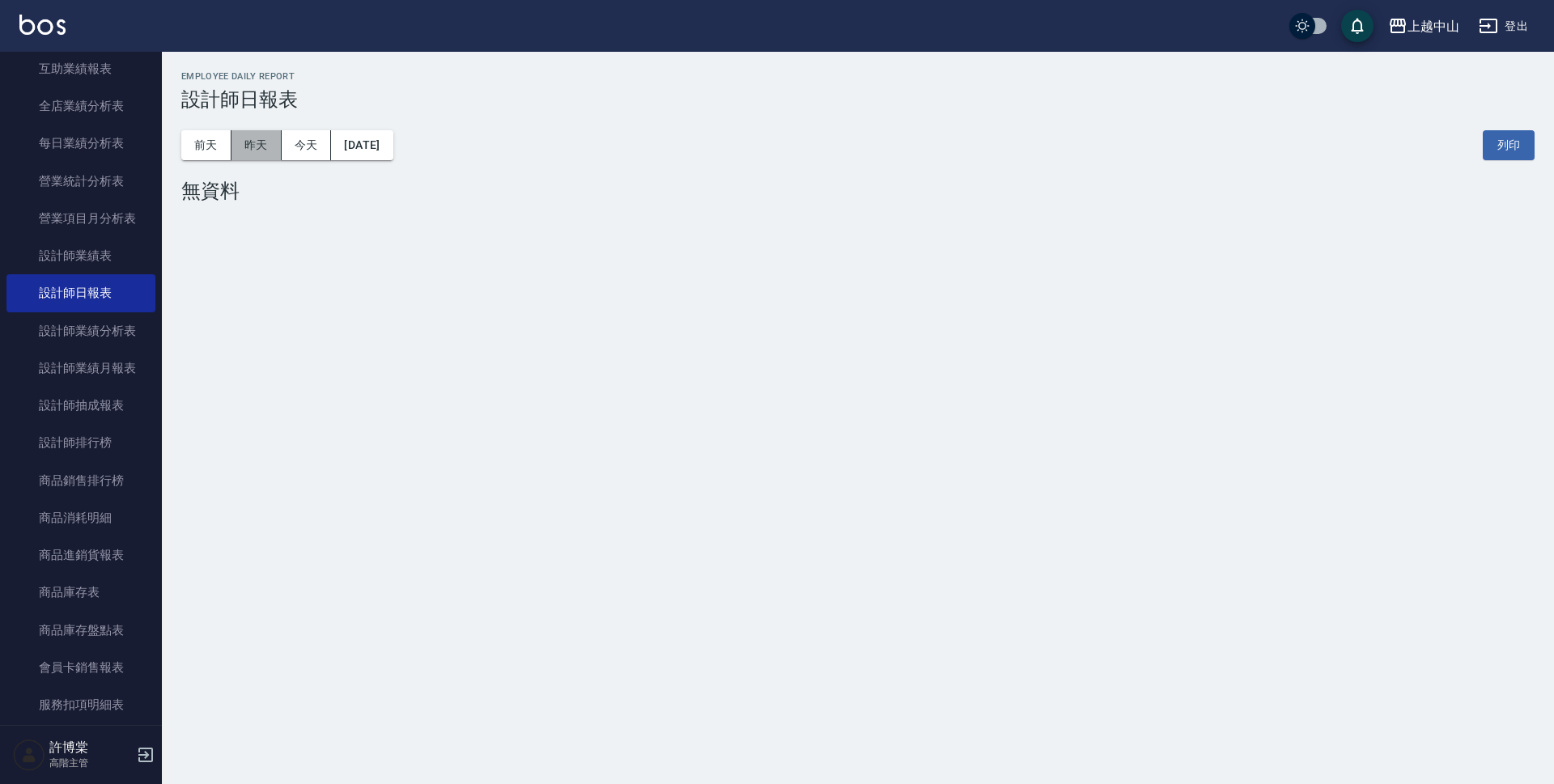
click at [247, 142] on button "昨天" at bounding box center [256, 145] width 50 height 30
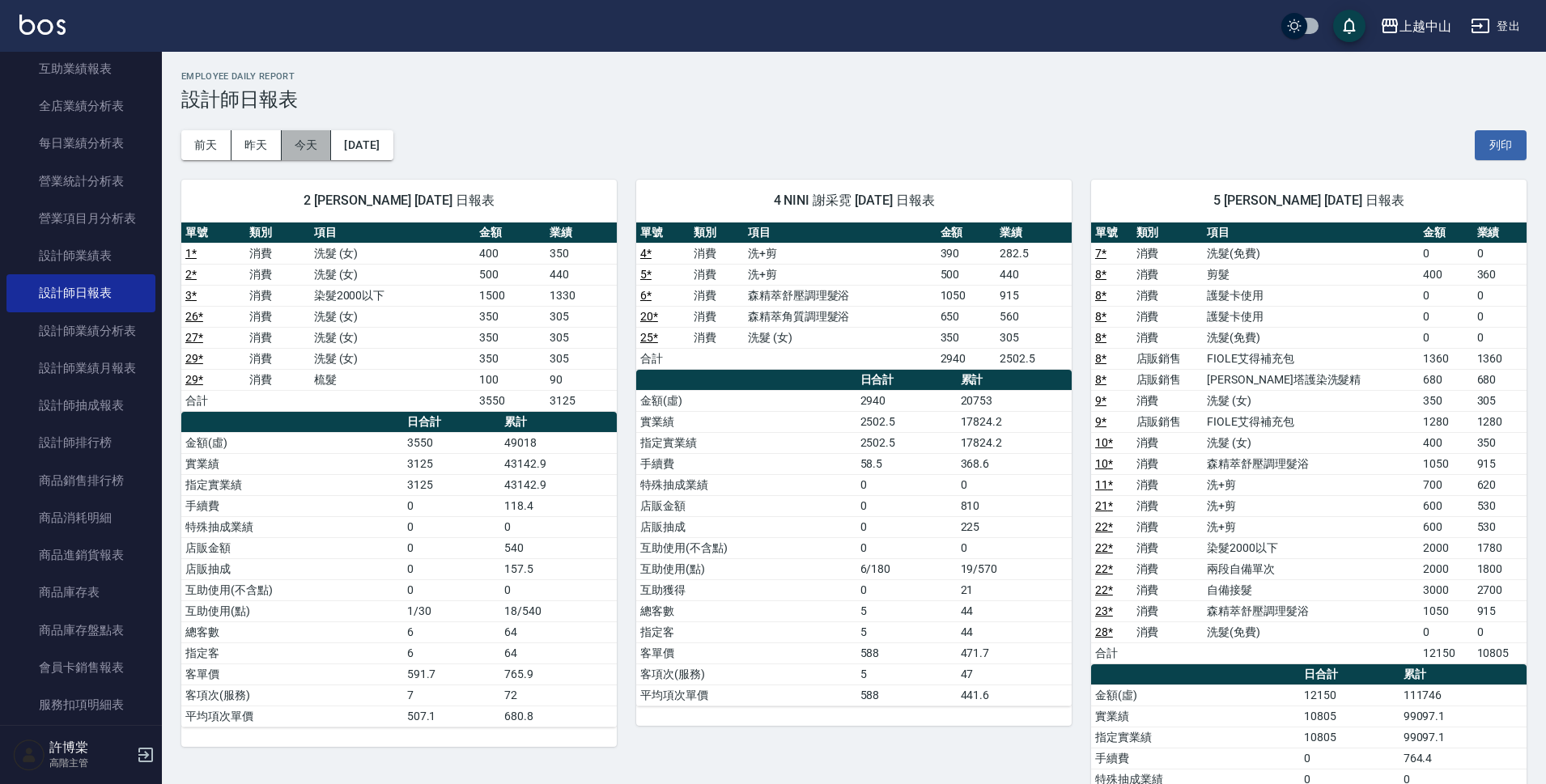
click at [320, 139] on button "今天" at bounding box center [306, 145] width 50 height 30
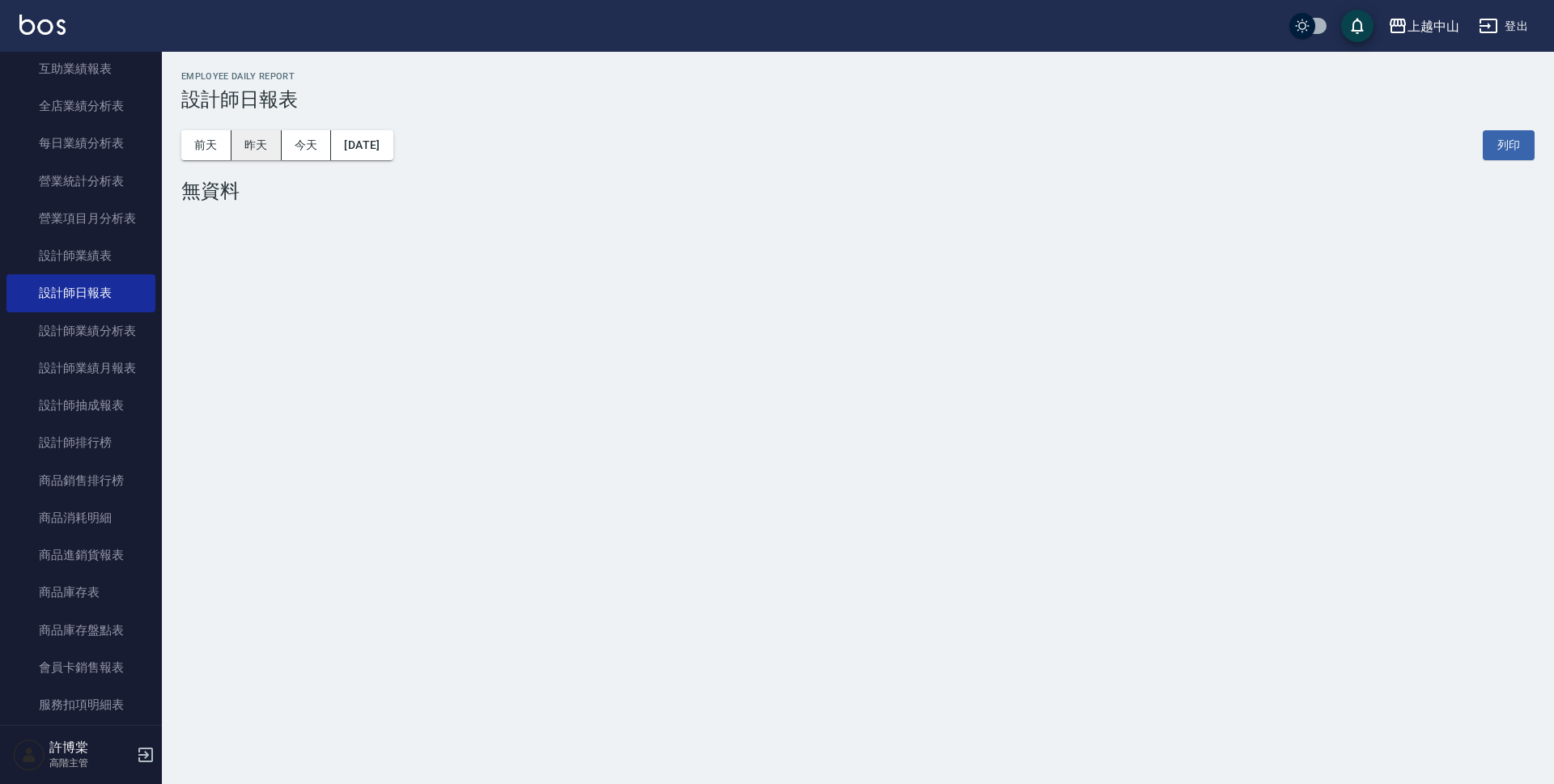
click at [255, 146] on button "昨天" at bounding box center [256, 145] width 50 height 30
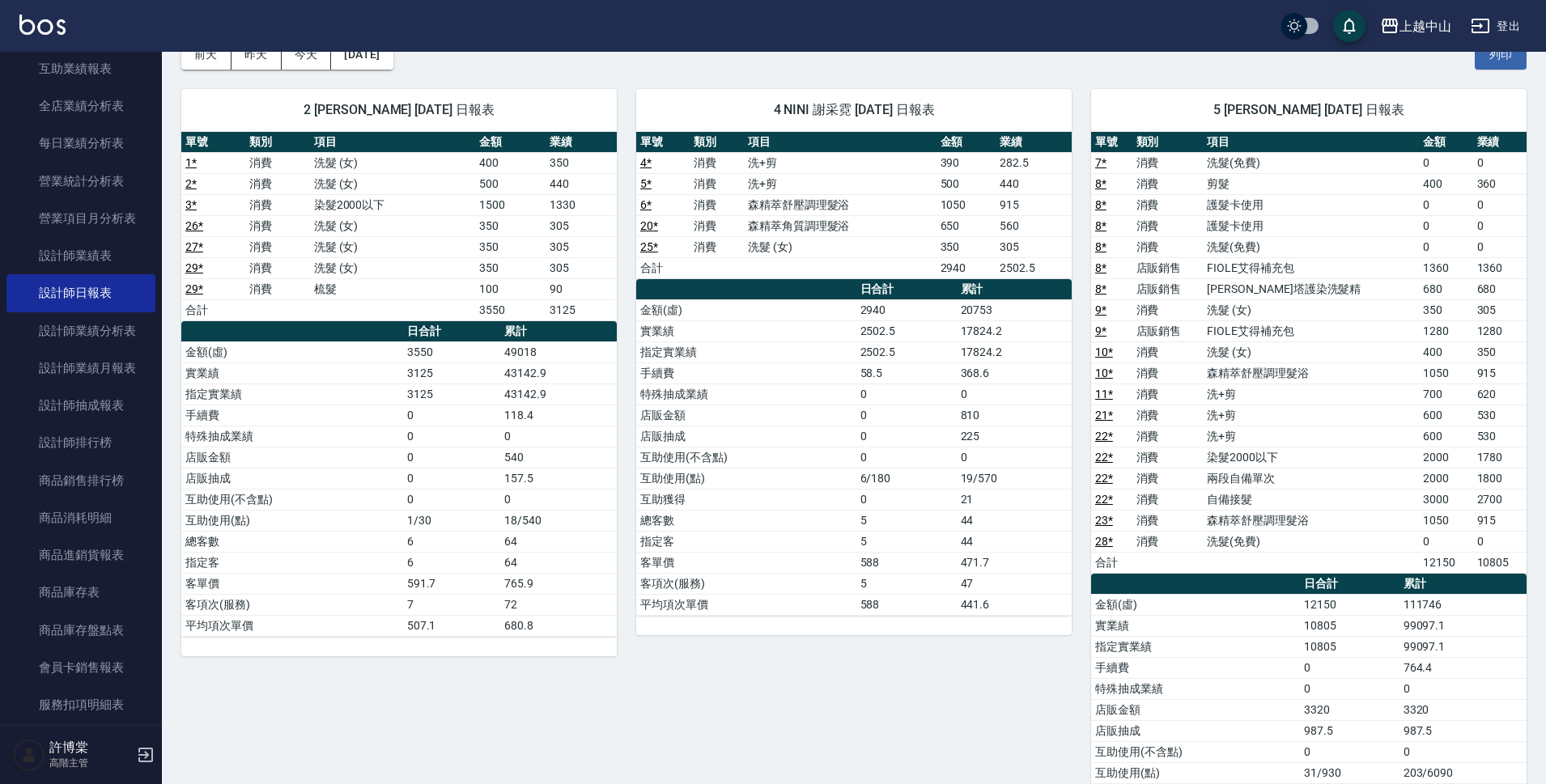
scroll to position [100, 0]
